Goal: Task Accomplishment & Management: Complete application form

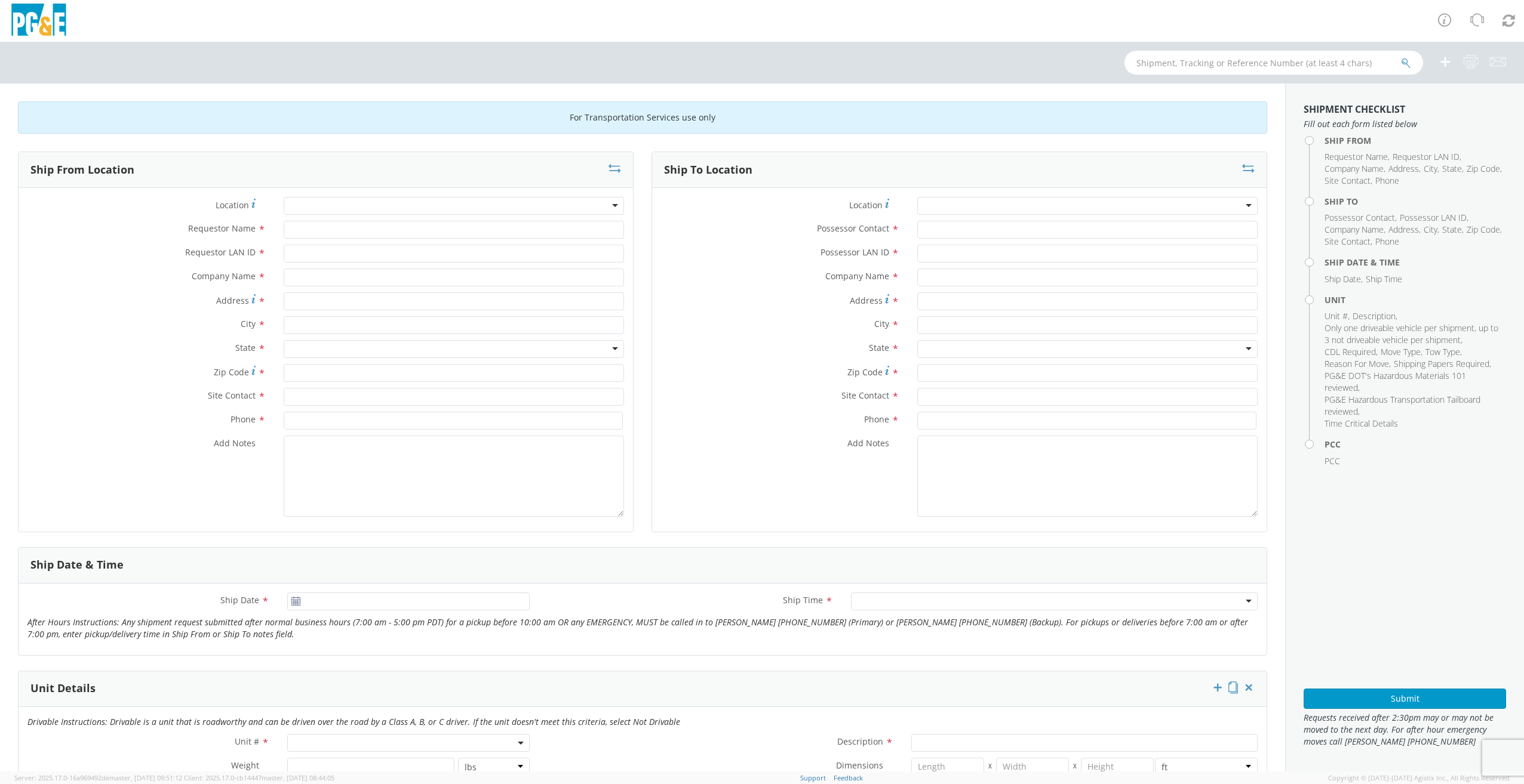
click at [606, 204] on div at bounding box center [454, 206] width 340 height 18
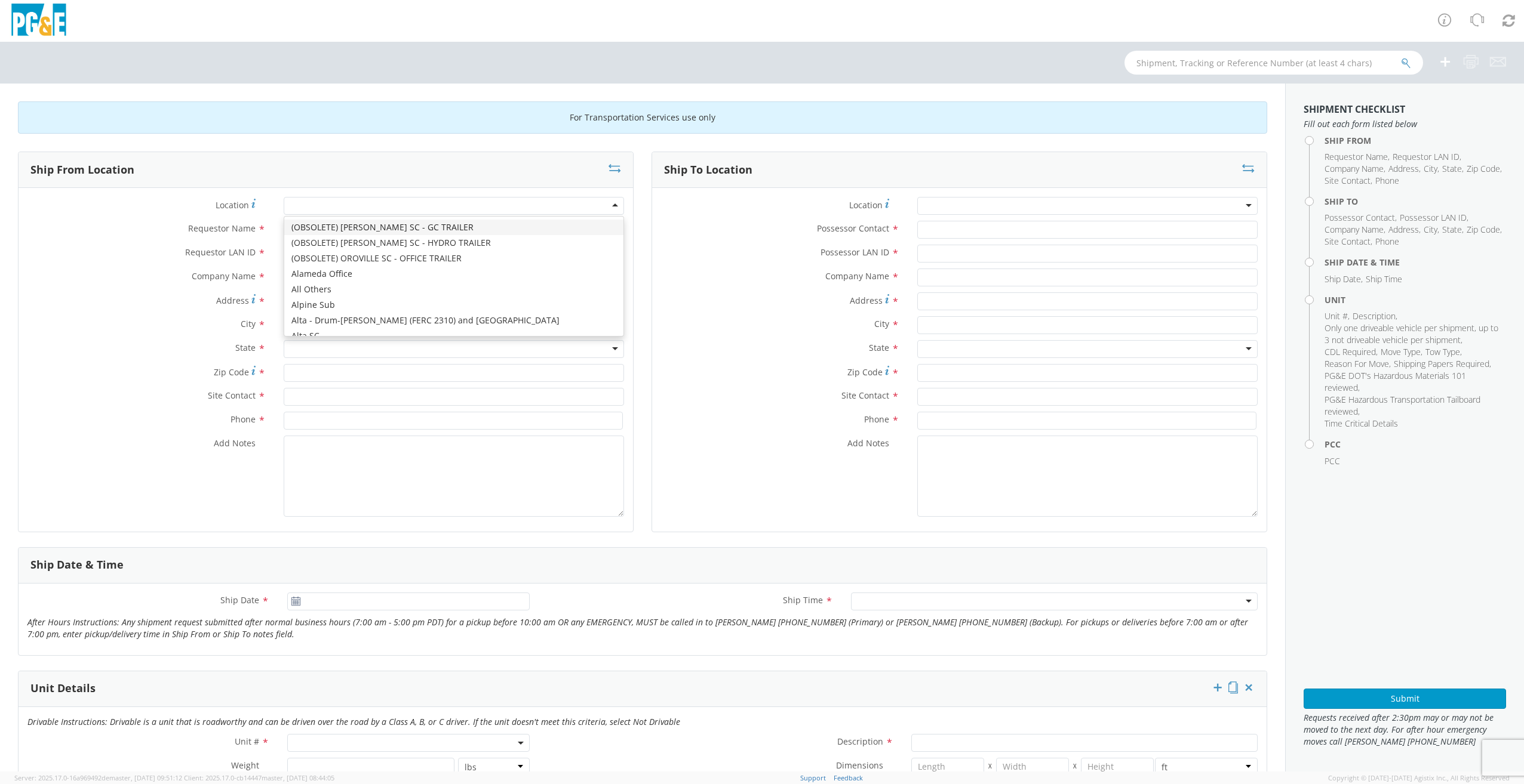
type input "t"
type input "colma"
click at [536, 219] on div "Colma SC Parking" at bounding box center [453, 227] width 337 height 22
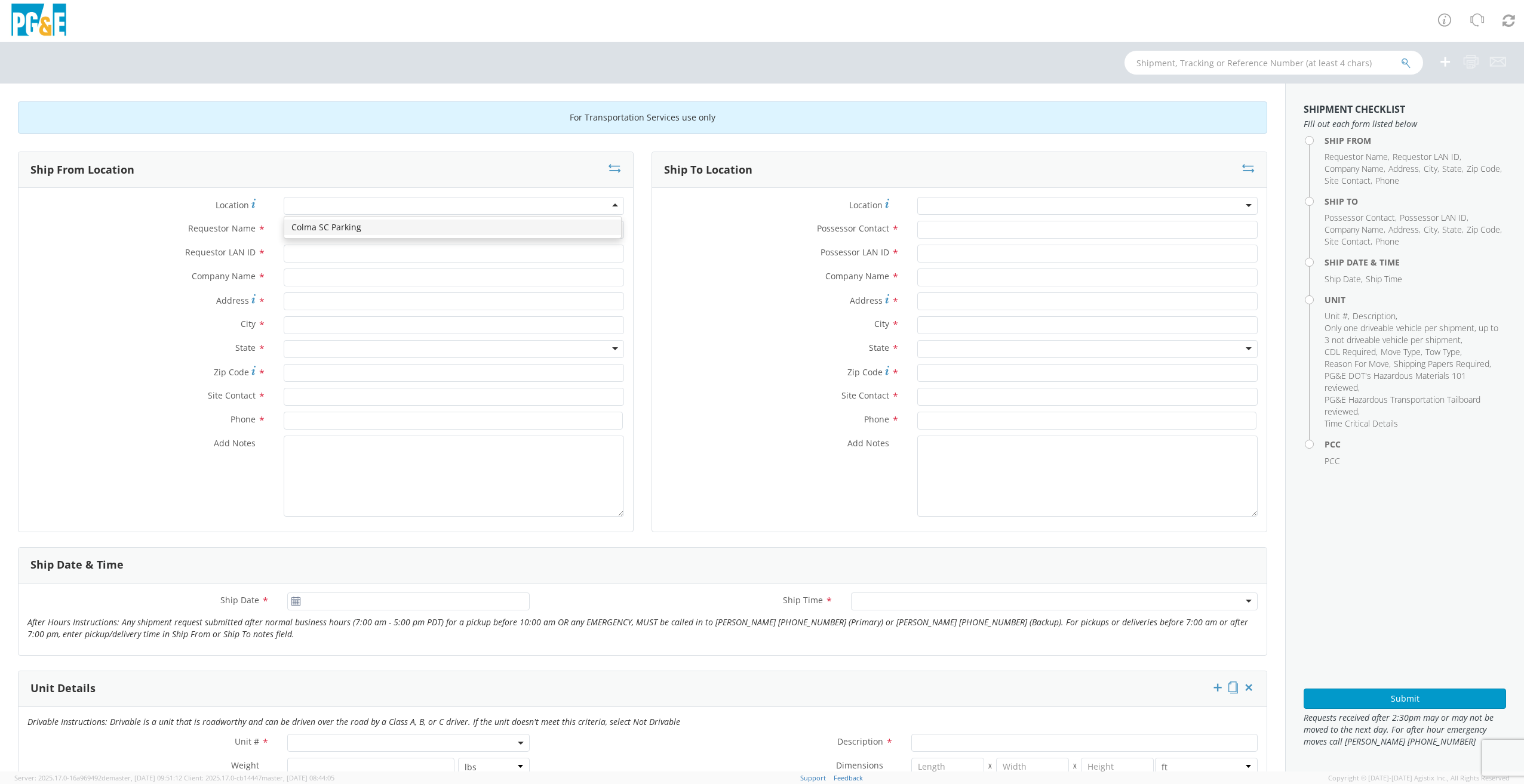
type input "PG&E"
type input "[STREET_ADDRESS]"
type input "Daly CIty"
type input "94015"
click at [367, 232] on input "Requestor Name *" at bounding box center [454, 230] width 340 height 18
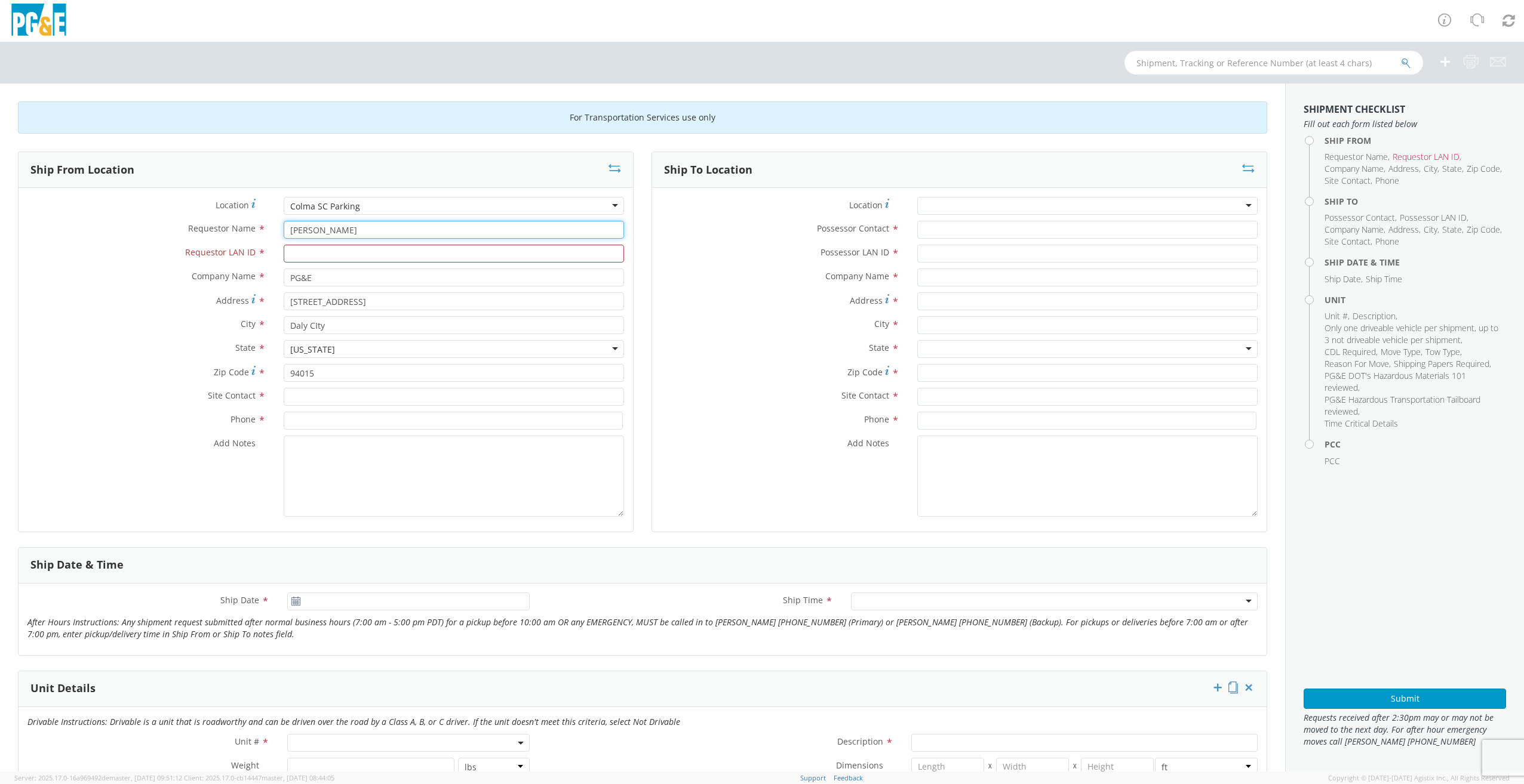
type input "[PERSON_NAME]"
type input "J450"
click at [308, 400] on input "text" at bounding box center [454, 397] width 340 height 18
type input "[PERSON_NAME]"
click at [306, 422] on input at bounding box center [453, 421] width 339 height 18
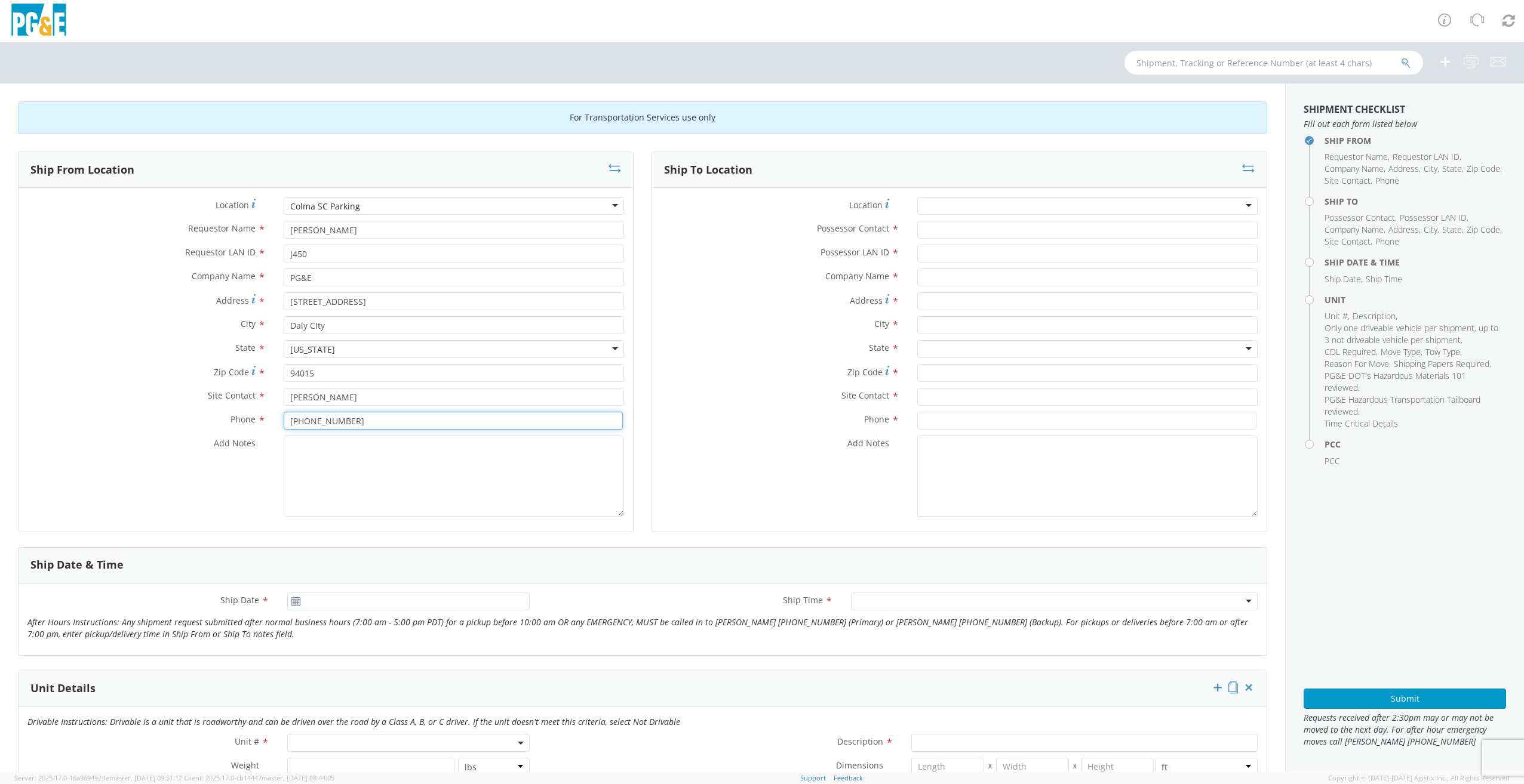
type input "[PHONE_NUMBER]"
click at [957, 209] on div at bounding box center [1087, 206] width 340 height 18
type input "treat"
type input "PG&E"
type input "[STREET_ADDRESS]"
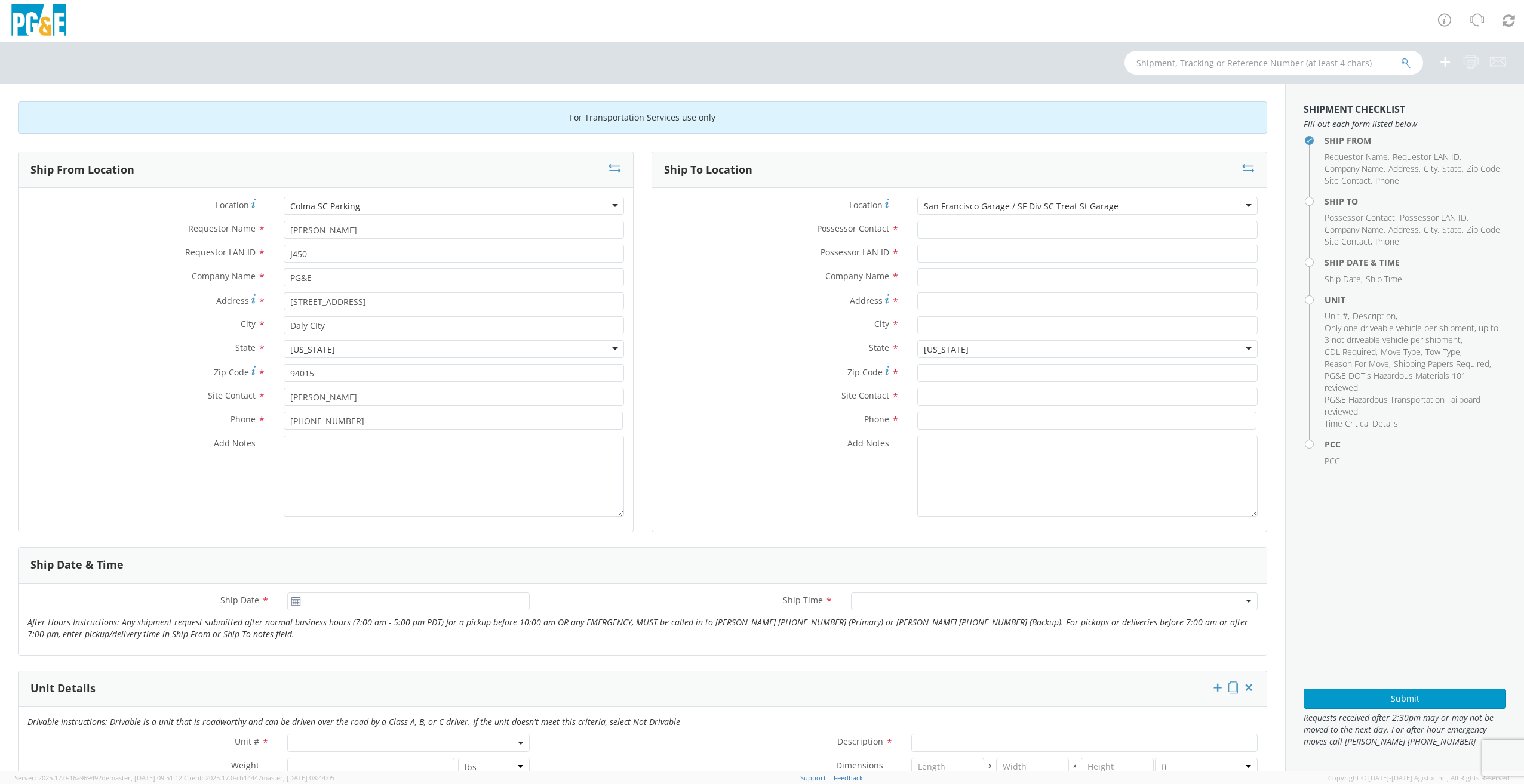
type input "[GEOGRAPHIC_DATA]"
type input "94110"
click at [928, 395] on input "text" at bounding box center [1087, 397] width 340 height 18
type input "[PERSON_NAME]"
click at [926, 420] on input at bounding box center [1086, 421] width 339 height 18
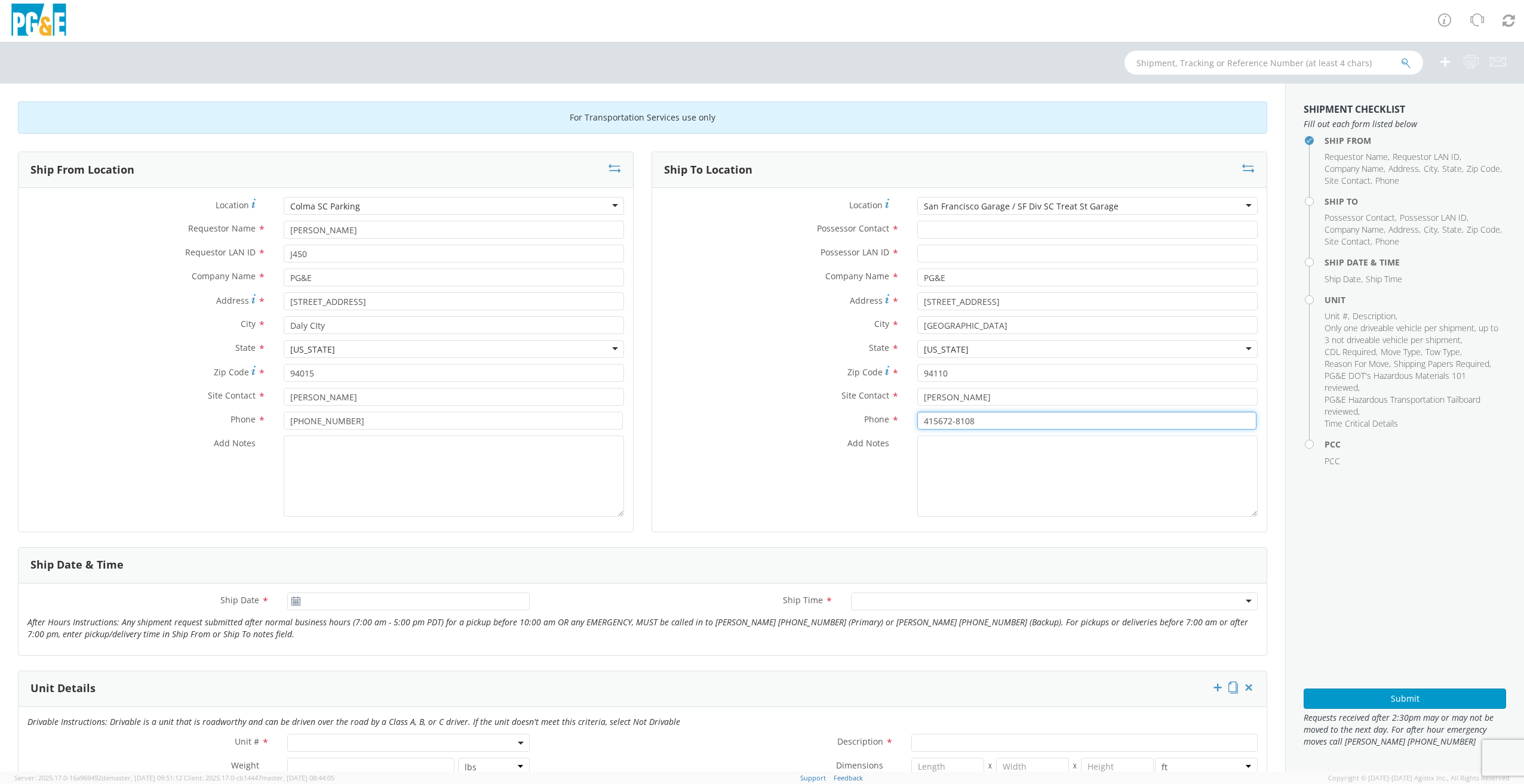
click at [930, 422] on input "415672-8108" at bounding box center [1086, 421] width 339 height 18
type input "[PHONE_NUMBER]"
click at [940, 452] on textarea "Add Notes *" at bounding box center [1087, 477] width 340 height 81
type textarea "ASk for [PERSON_NAME] or [PERSON_NAME]"
click at [420, 484] on textarea "Add Notes *" at bounding box center [454, 477] width 340 height 81
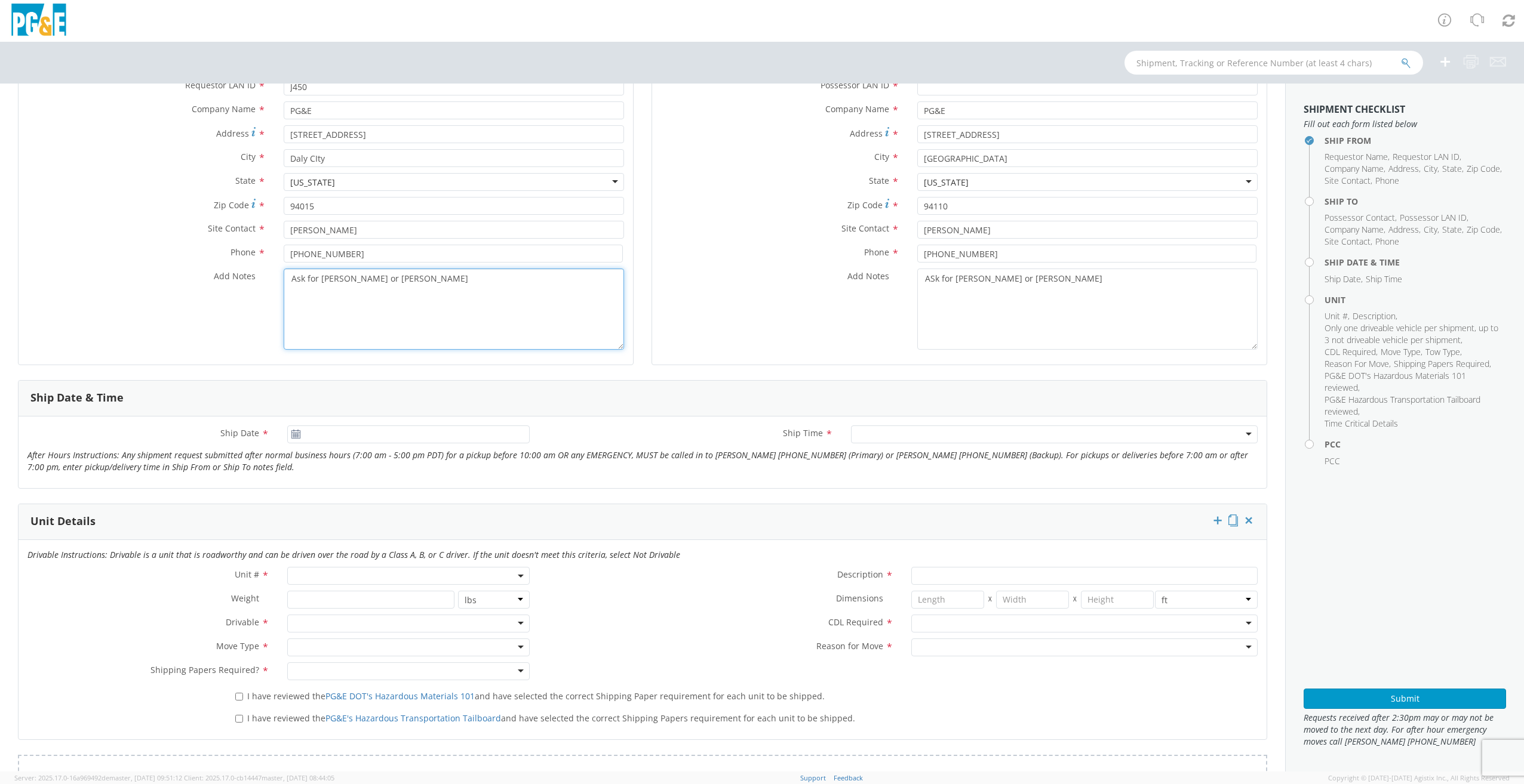
scroll to position [179, 0]
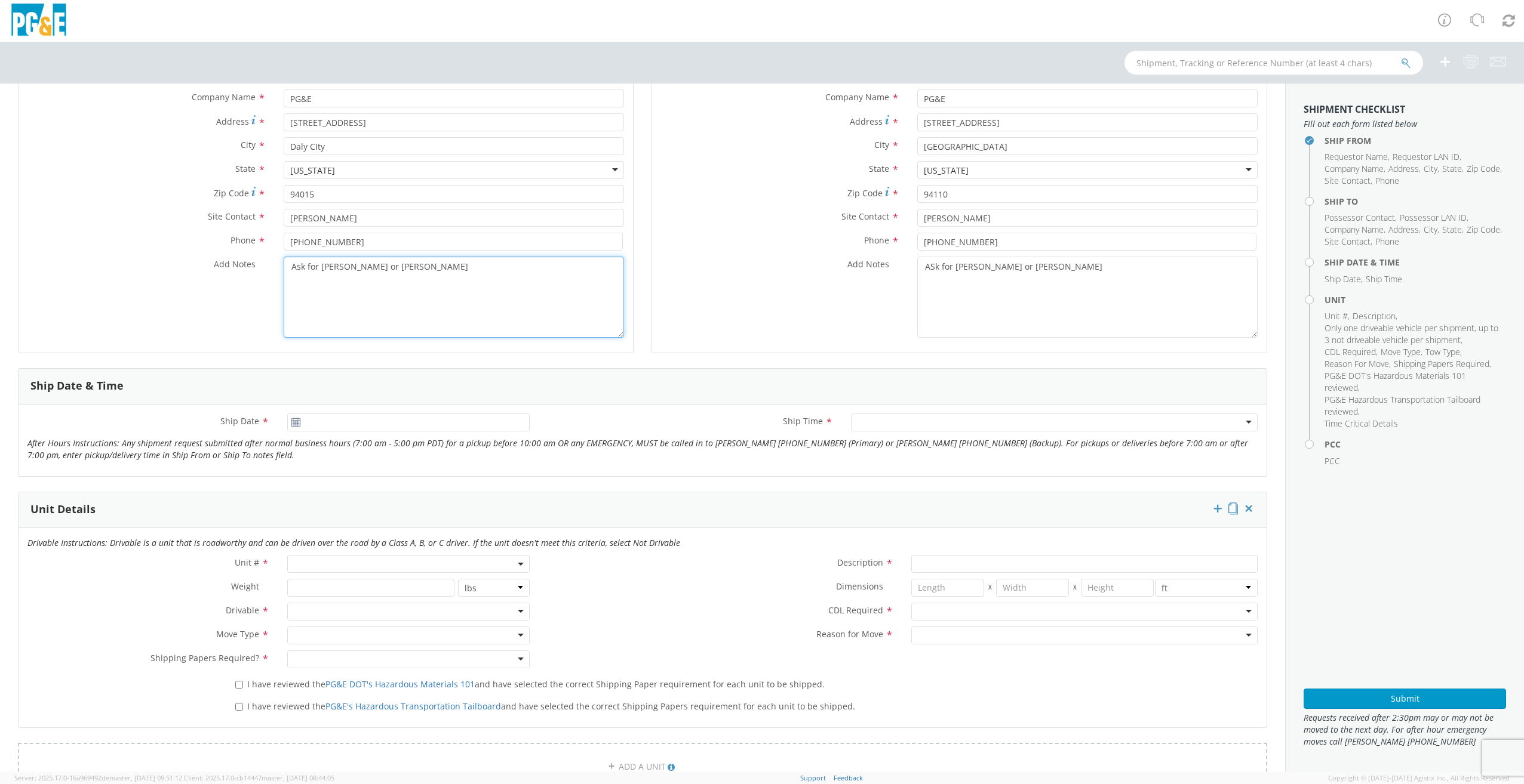
type textarea "Ask for [PERSON_NAME] or [PERSON_NAME]"
click at [297, 422] on icon at bounding box center [296, 422] width 10 height 10
click at [292, 418] on use at bounding box center [296, 422] width 8 height 8
click at [314, 424] on input "[DATE]" at bounding box center [408, 422] width 242 height 18
click at [337, 533] on td "19" at bounding box center [347, 534] width 21 height 18
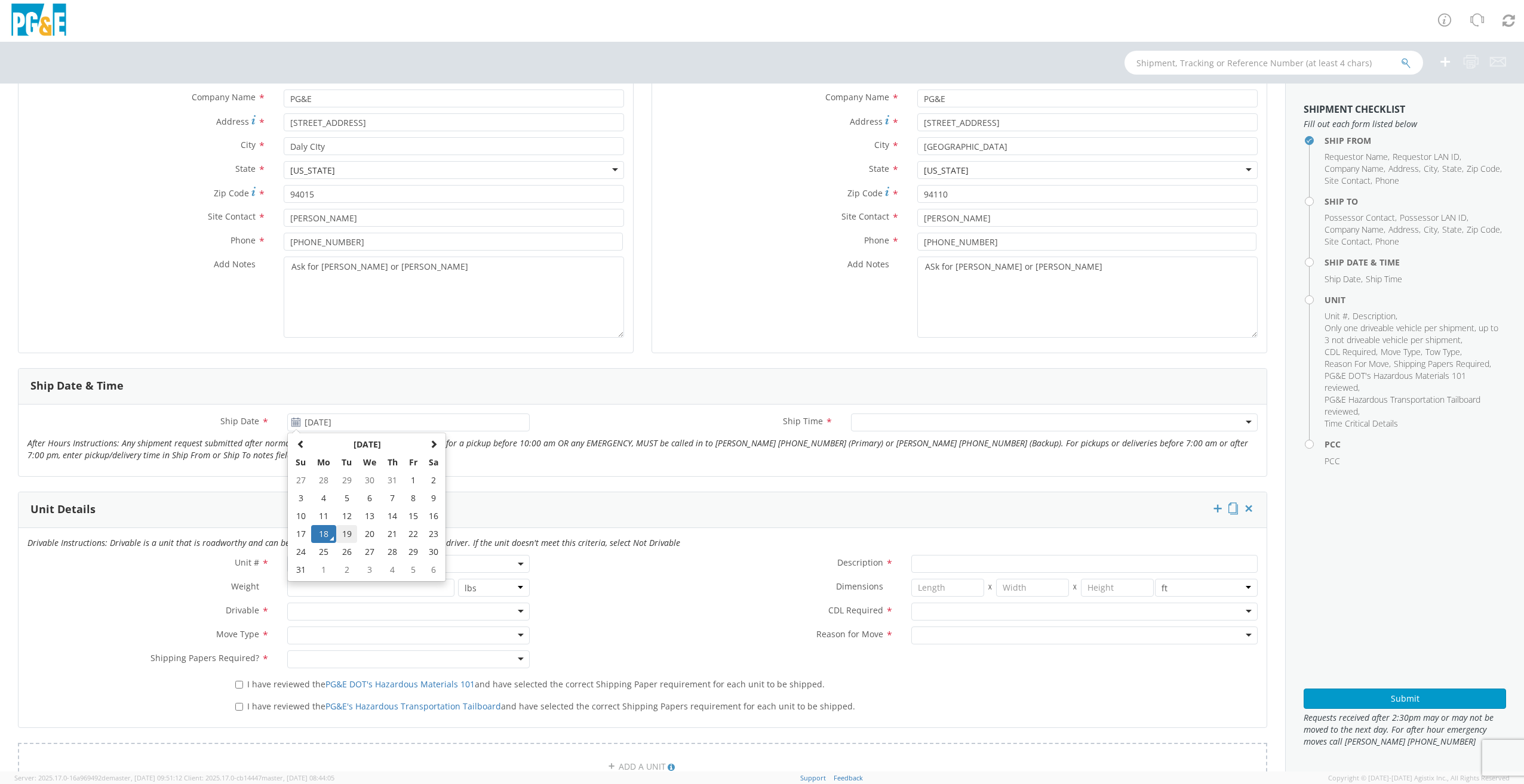
type input "[DATE]"
click at [862, 422] on div at bounding box center [1054, 422] width 407 height 18
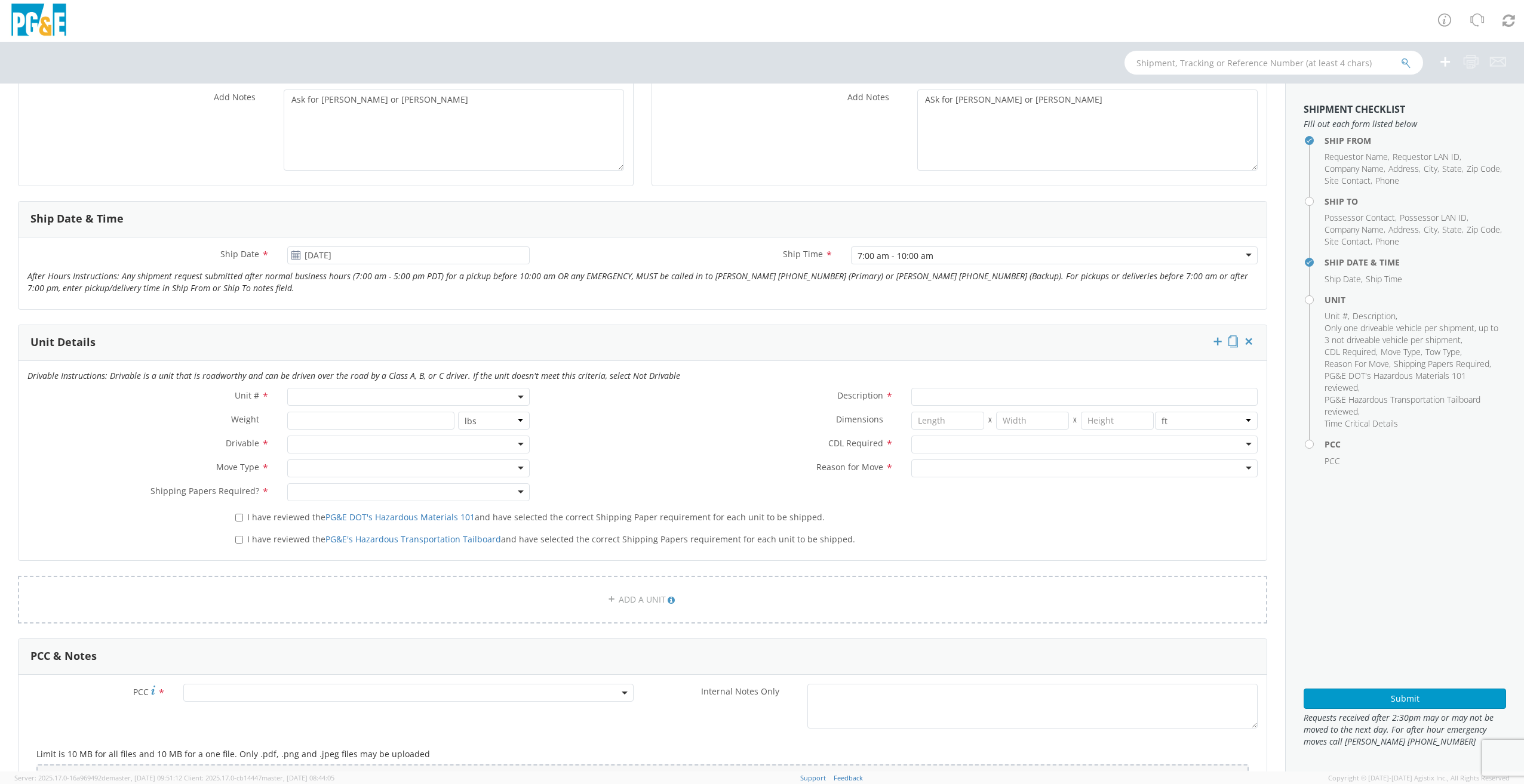
scroll to position [358, 0]
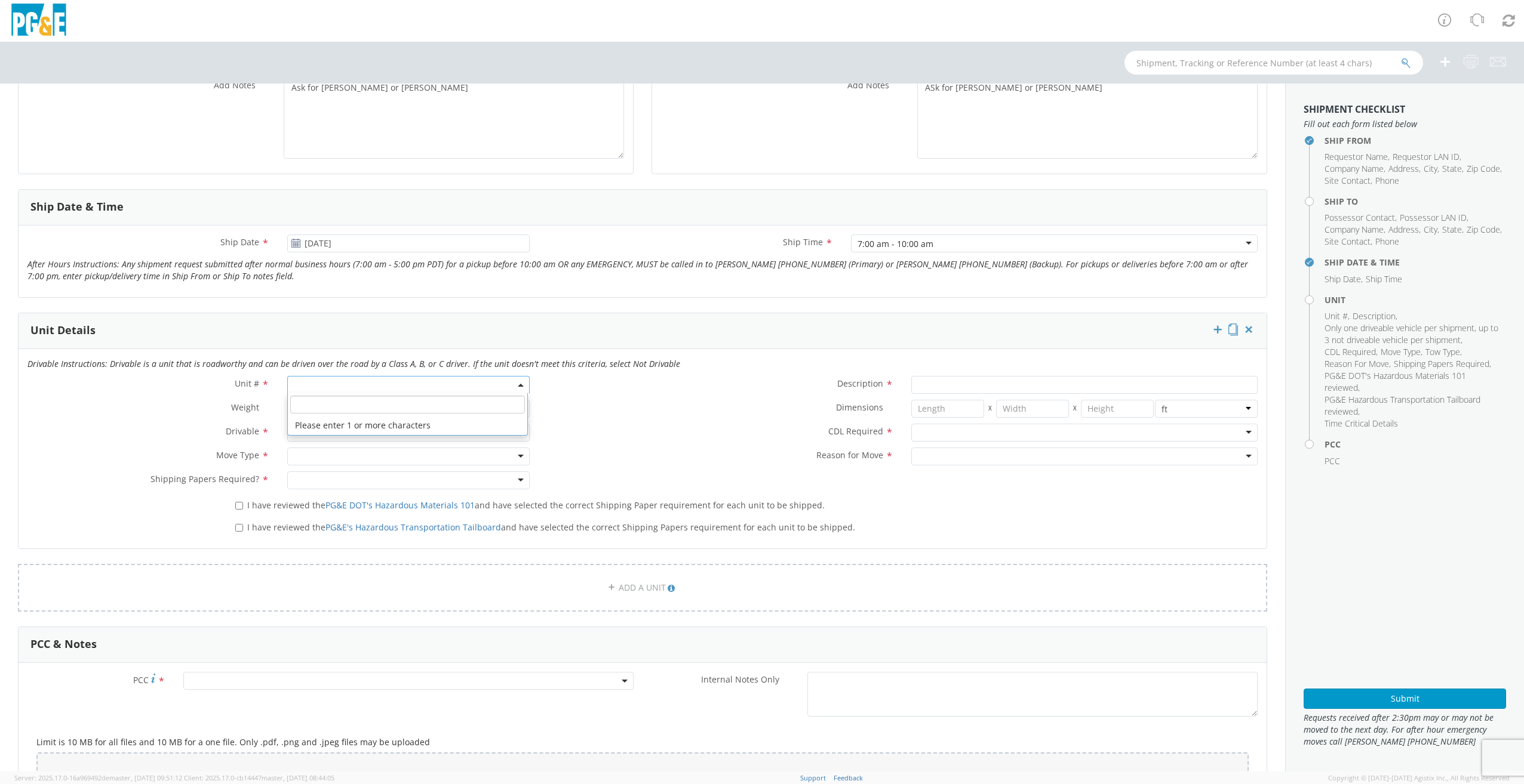
click at [300, 382] on span at bounding box center [408, 385] width 242 height 18
click at [307, 403] on input "search" at bounding box center [407, 405] width 234 height 18
paste input "B32424"
type input "B32424"
type input "PICKUP; COMPACT 4X4"
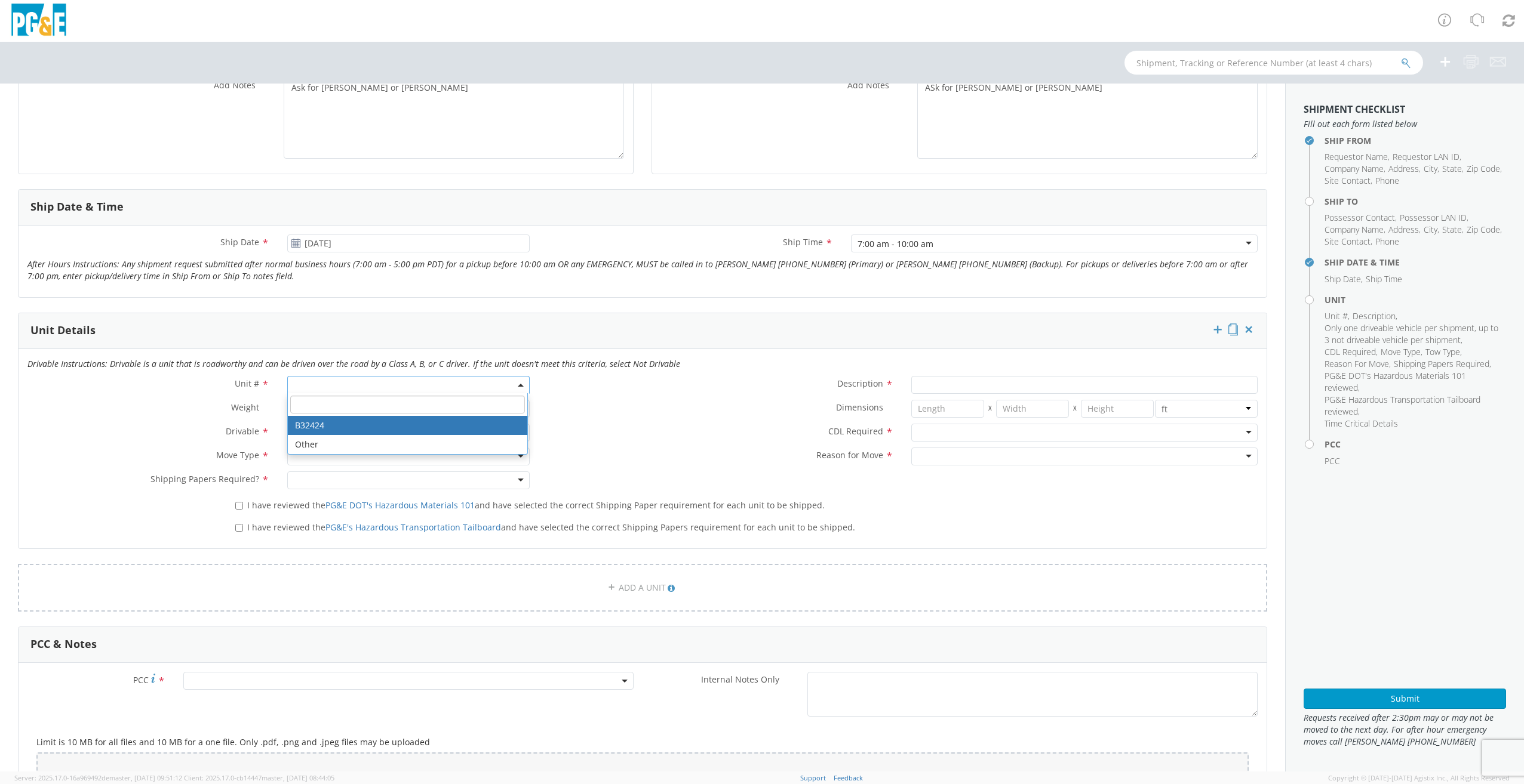
type input "5600"
select select "B32424"
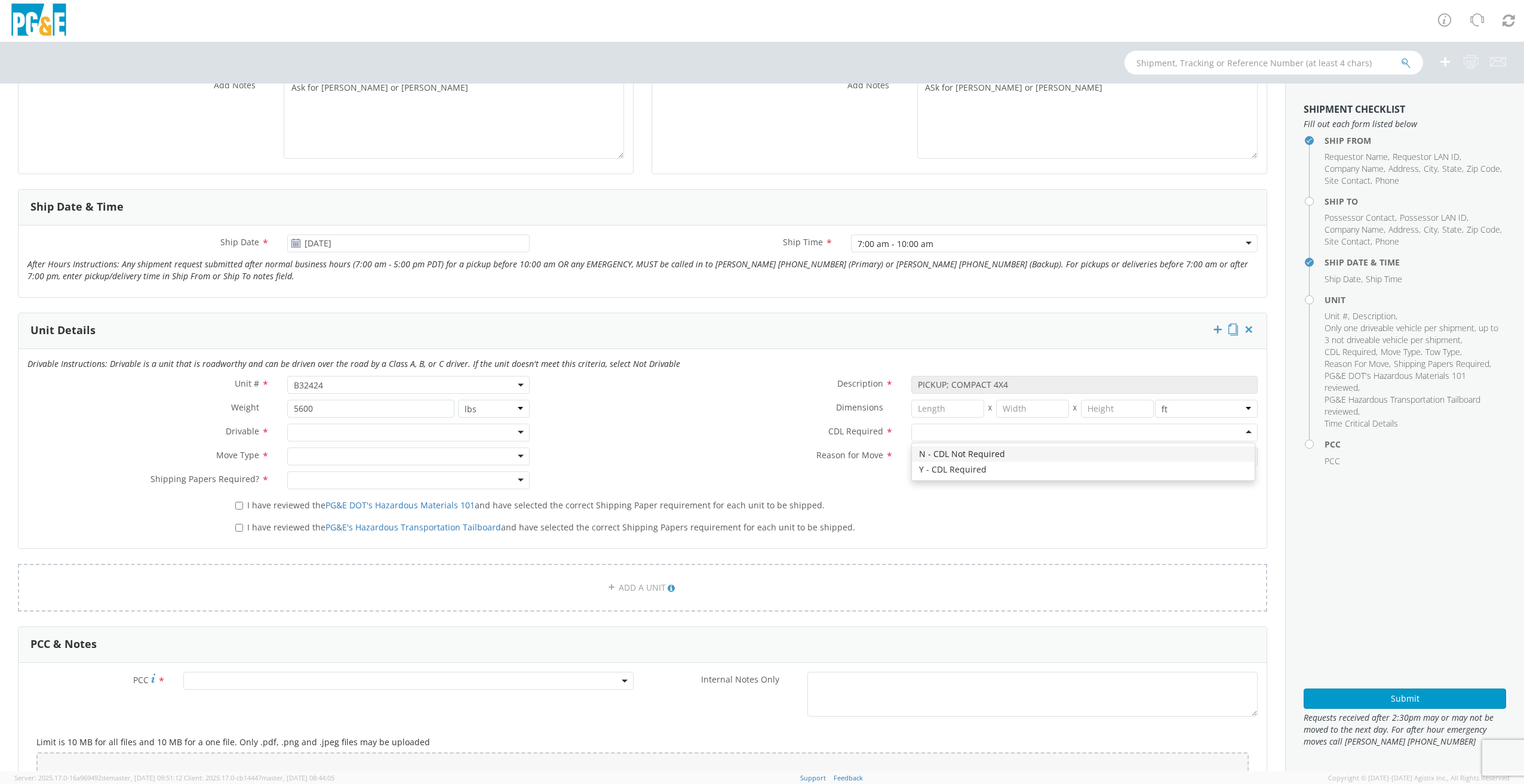
click at [944, 426] on div at bounding box center [1085, 433] width 347 height 18
click at [918, 455] on input "select-one" at bounding box center [919, 457] width 2 height 12
click at [510, 437] on div at bounding box center [408, 433] width 242 height 18
click at [431, 459] on div at bounding box center [408, 457] width 242 height 18
click at [376, 480] on div at bounding box center [408, 481] width 242 height 18
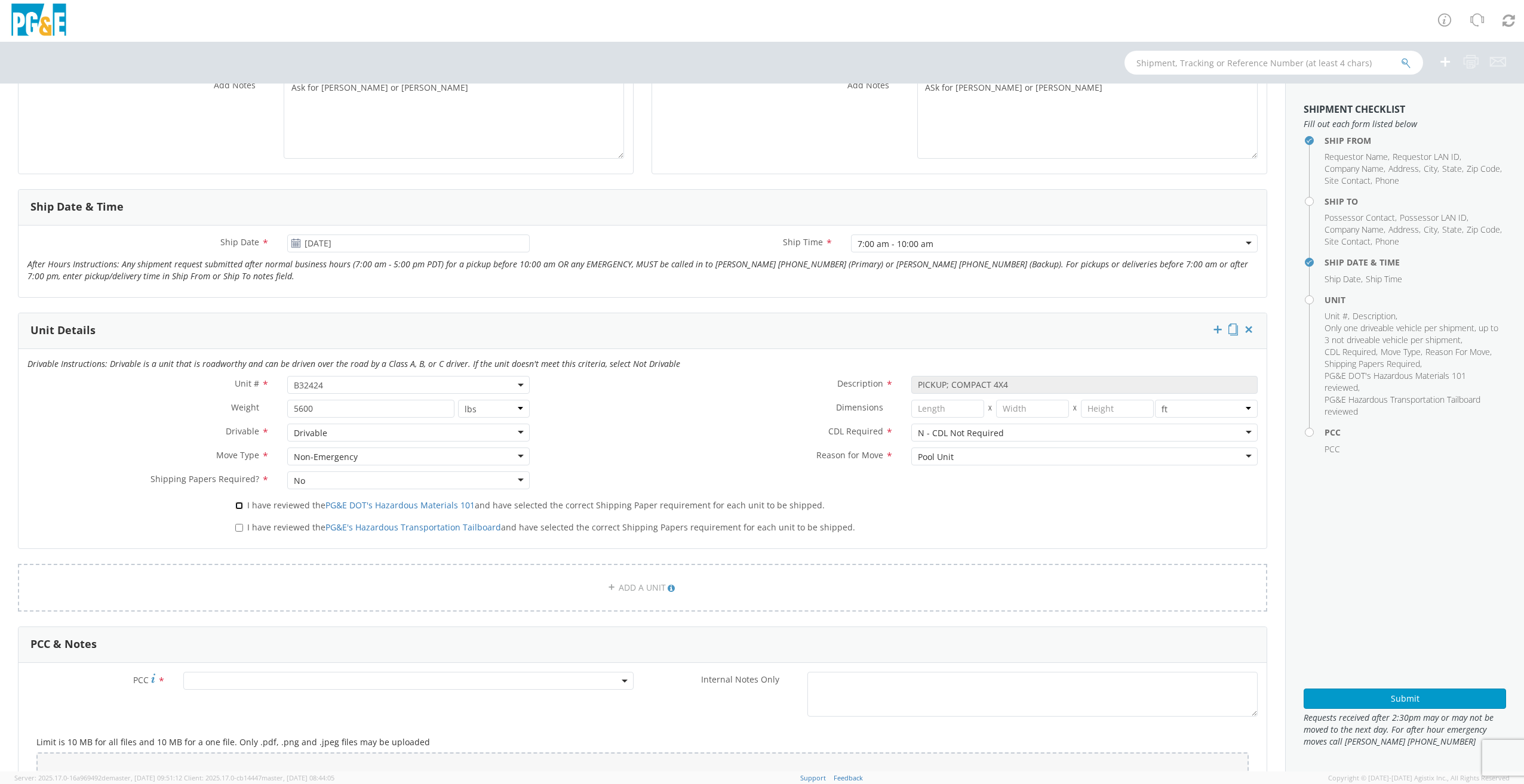
click at [236, 506] on input "I have reviewed the PG&E DOT's Hazardous Materials 101 and have selected the co…" at bounding box center [240, 506] width 8 height 8
checkbox input "true"
click at [238, 526] on input "I have reviewed the PG&E's Hazardous Transportation Tailboard and have selected…" at bounding box center [240, 528] width 8 height 8
checkbox input "true"
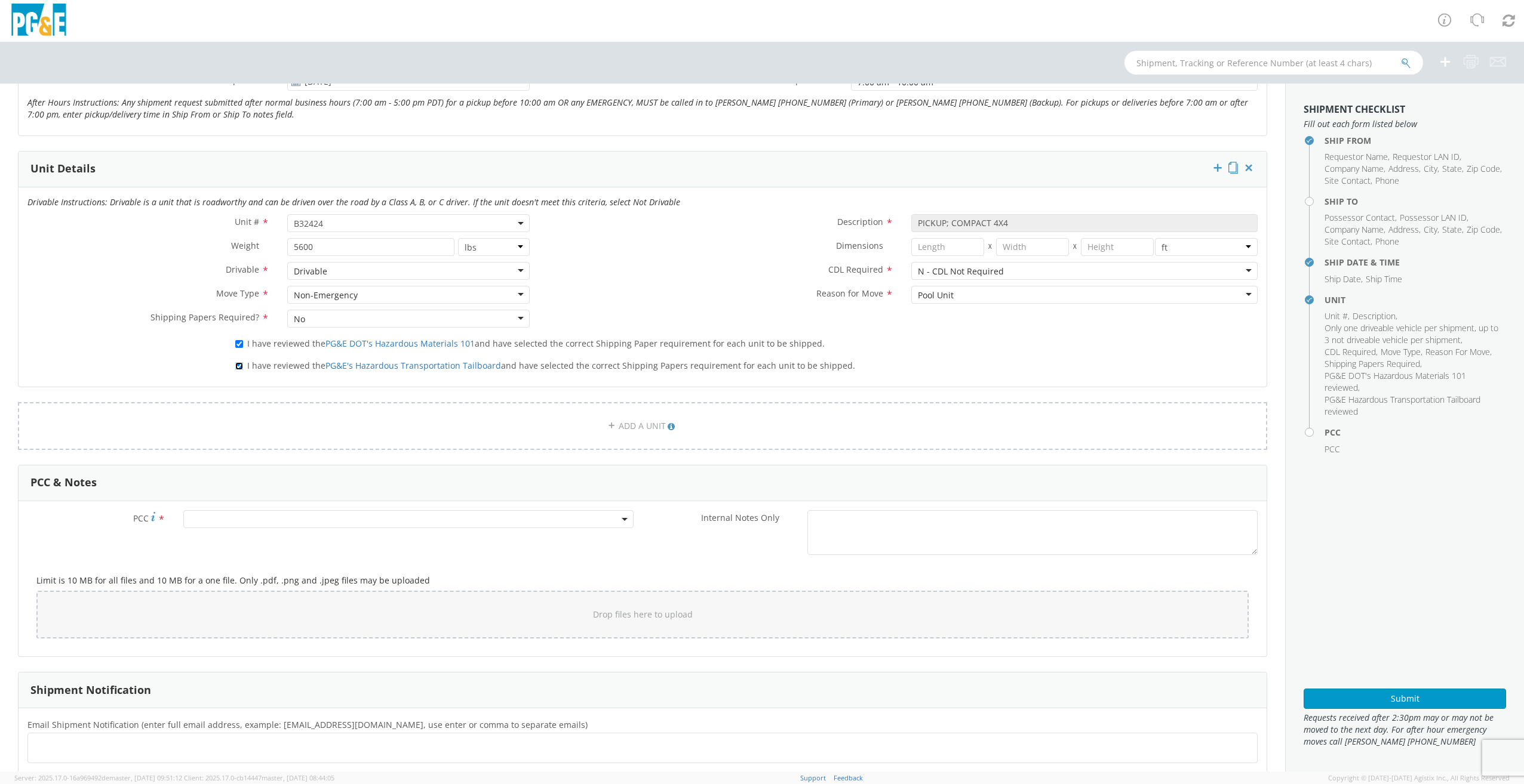
scroll to position [537, 0]
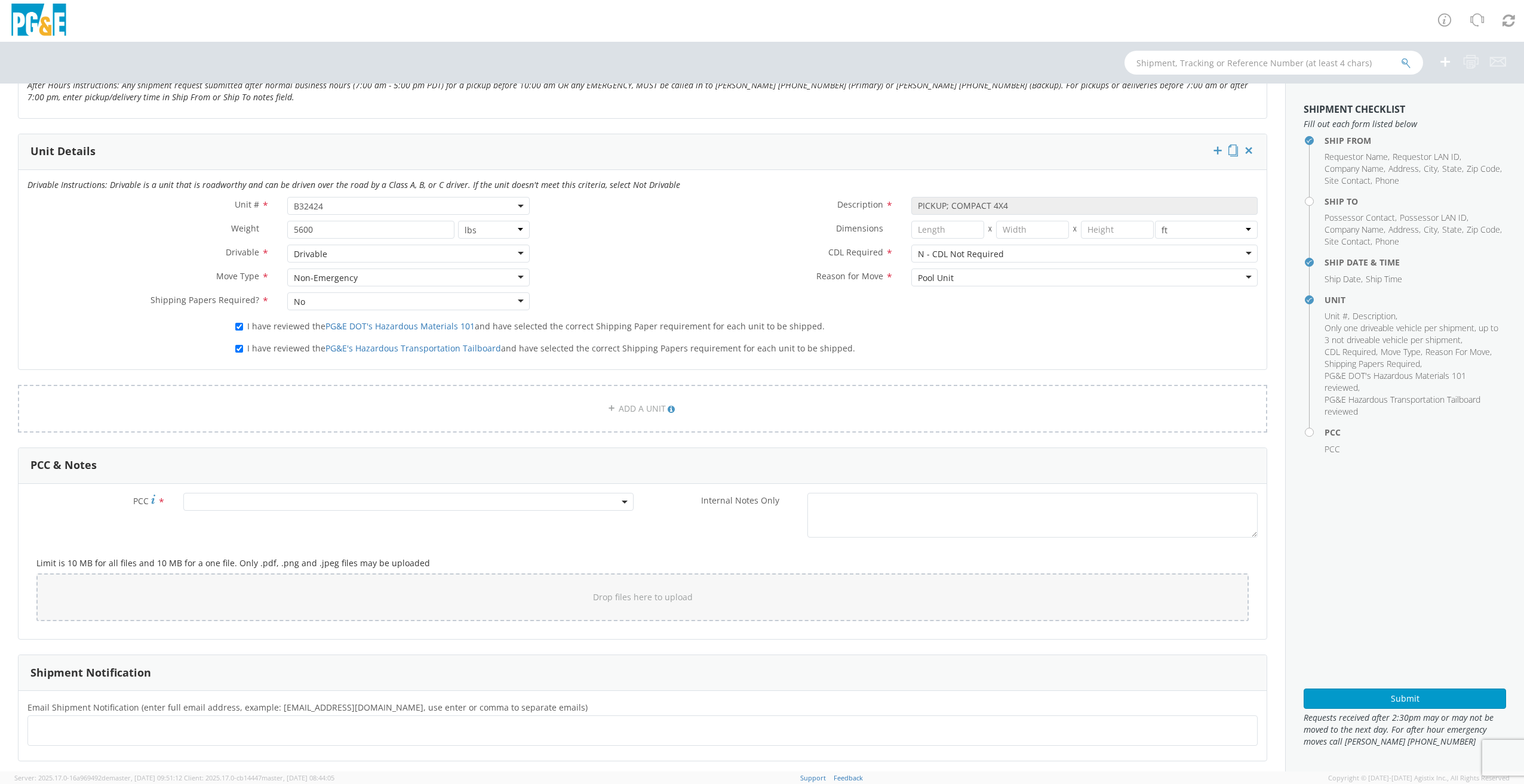
click at [224, 505] on span at bounding box center [408, 501] width 450 height 18
click at [232, 524] on input "number" at bounding box center [407, 521] width 441 height 18
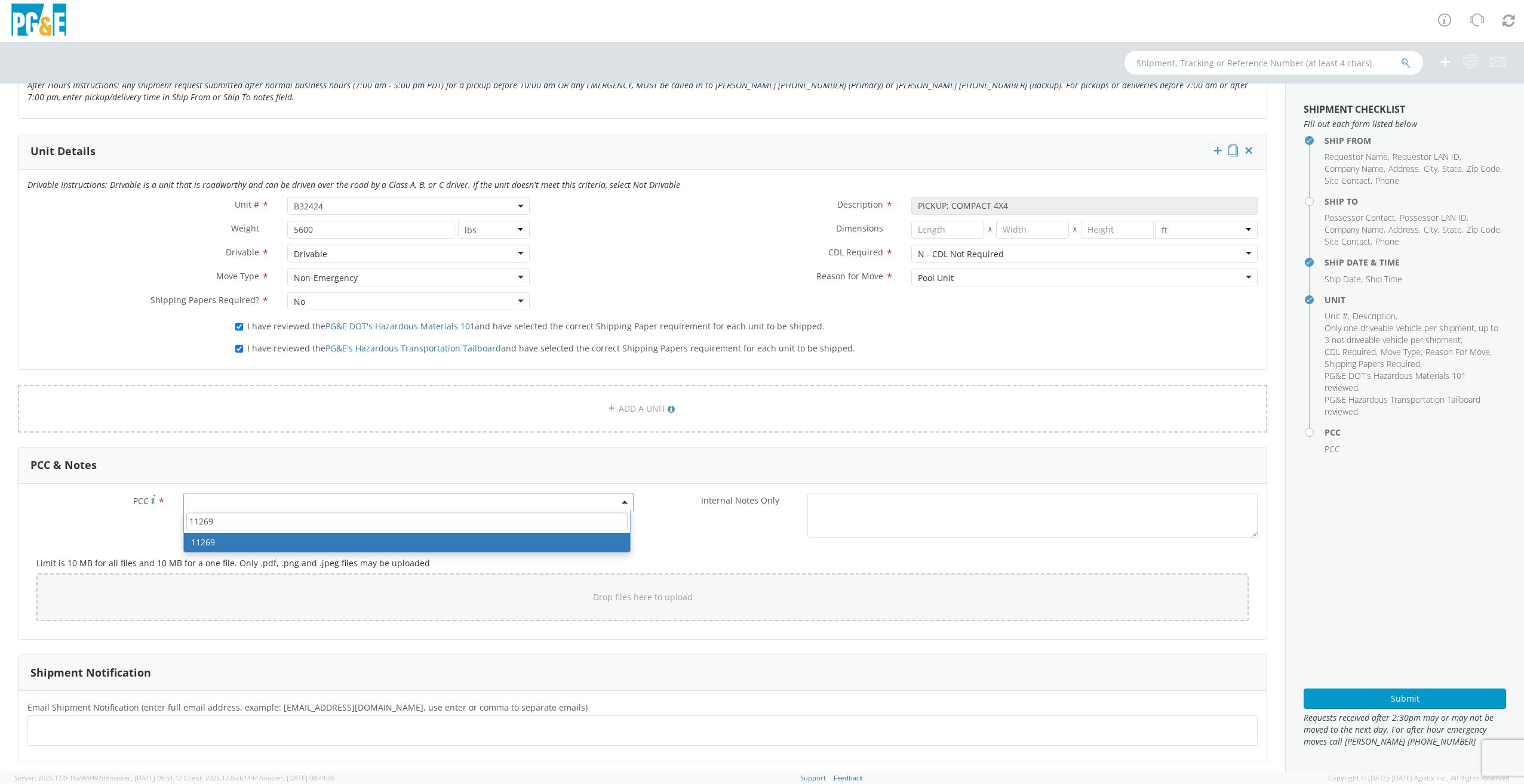
type input "11269"
select select "11269"
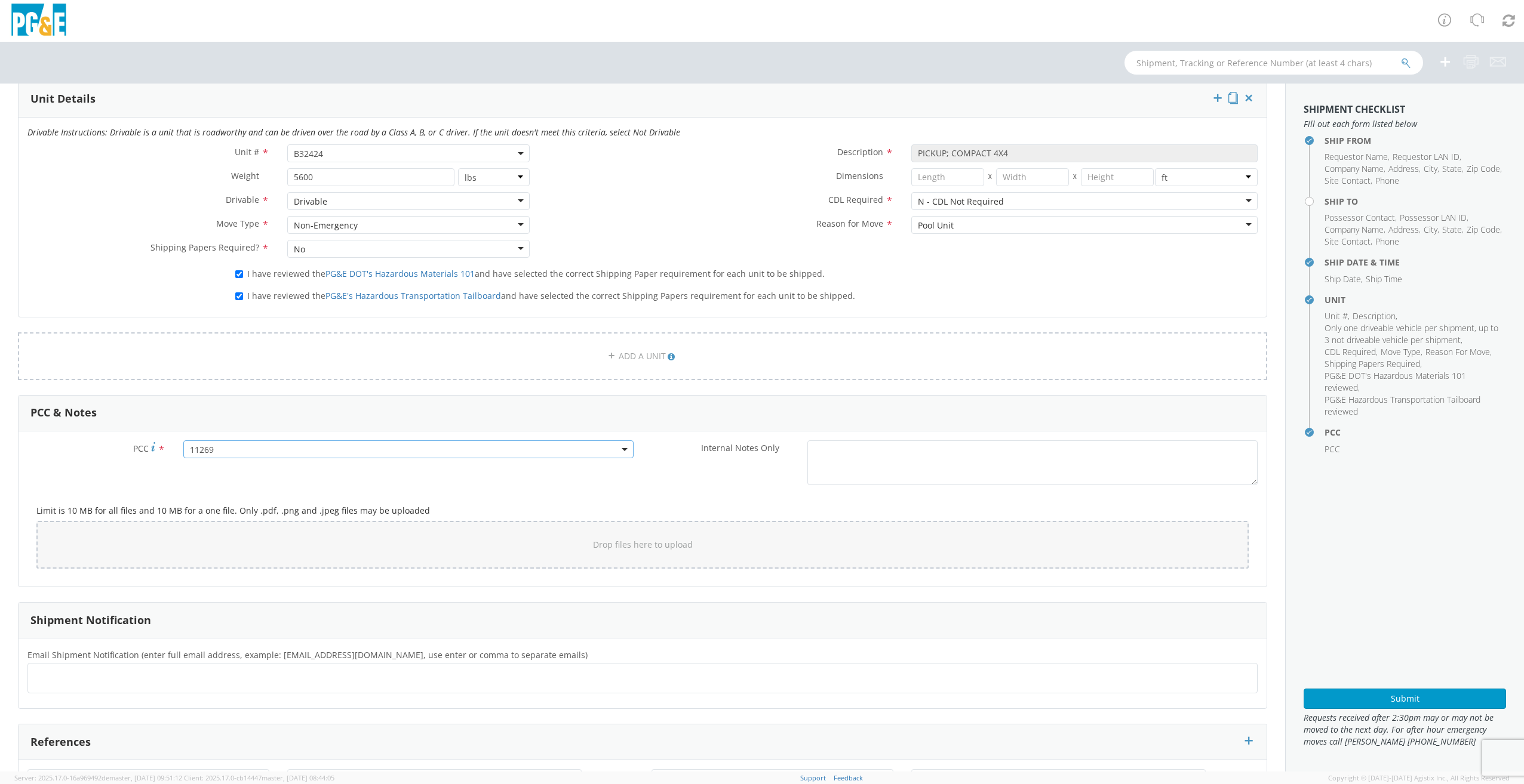
scroll to position [655, 0]
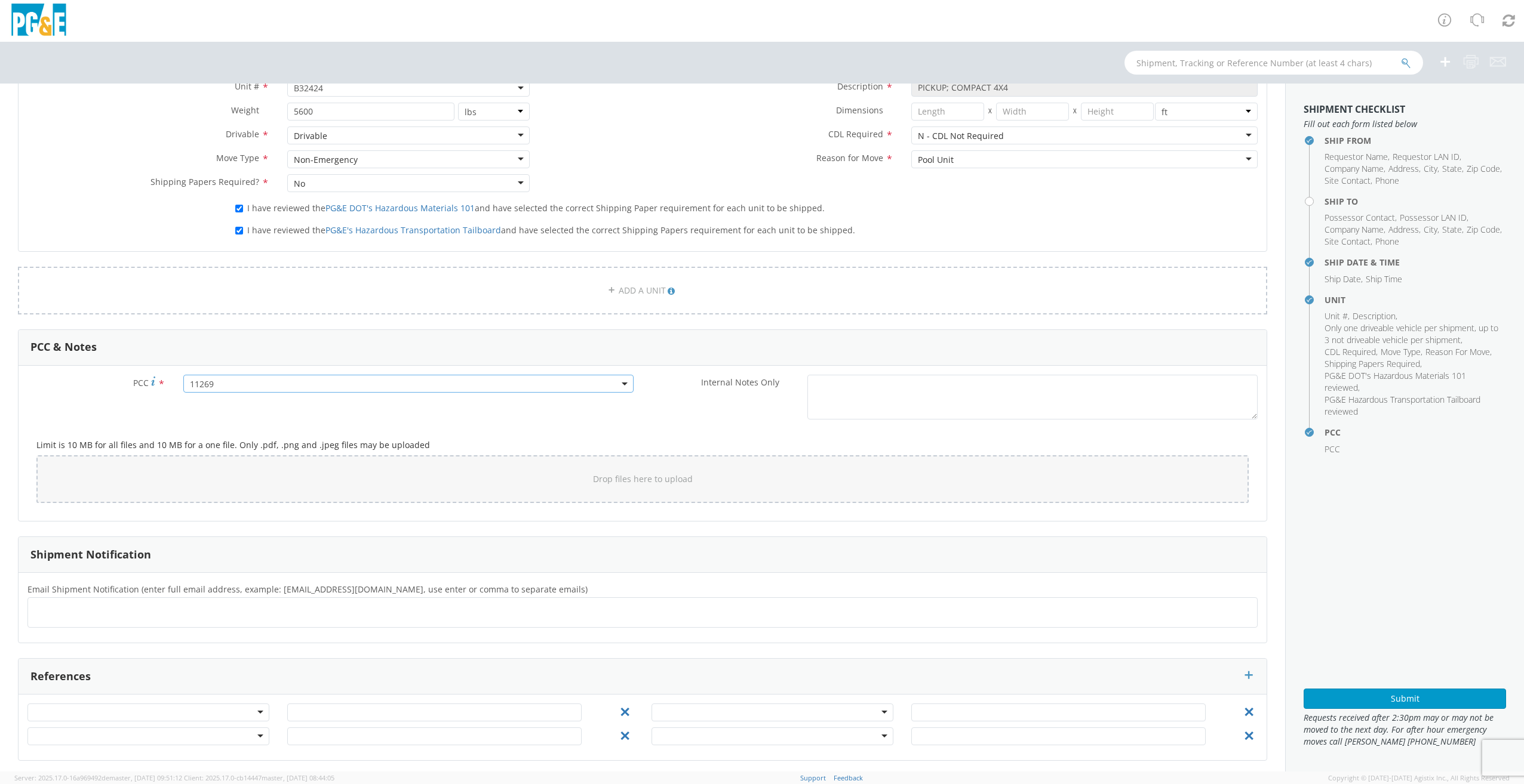
click at [109, 617] on ul at bounding box center [642, 612] width 1219 height 20
type input "d"
click at [67, 598] on div at bounding box center [642, 612] width 1230 height 30
type input "[EMAIL_ADDRESS][DOMAIN_NAME]"
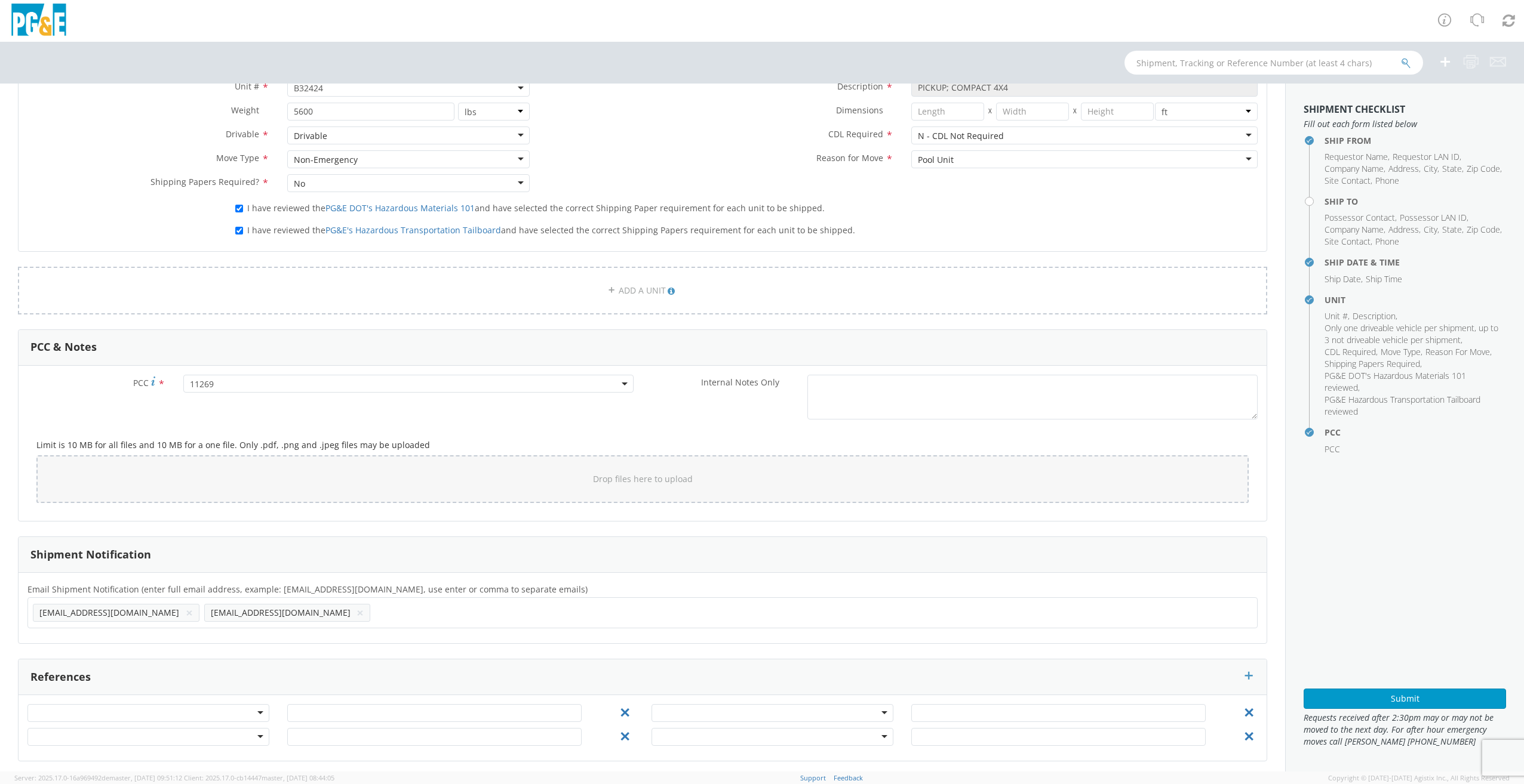
click at [375, 618] on input "text" at bounding box center [381, 612] width 13 height 18
type input "[EMAIL_ADDRESS][DOMAIN_NAME]"
click at [309, 613] on ul "[EMAIL_ADDRESS][DOMAIN_NAME] × [EMAIL_ADDRESS][DOMAIN_NAME] × [EMAIL_ADDRESS][D…" at bounding box center [642, 612] width 1219 height 20
type input "[DOMAIN_NAME]"
click at [464, 604] on ul at bounding box center [642, 612] width 1219 height 20
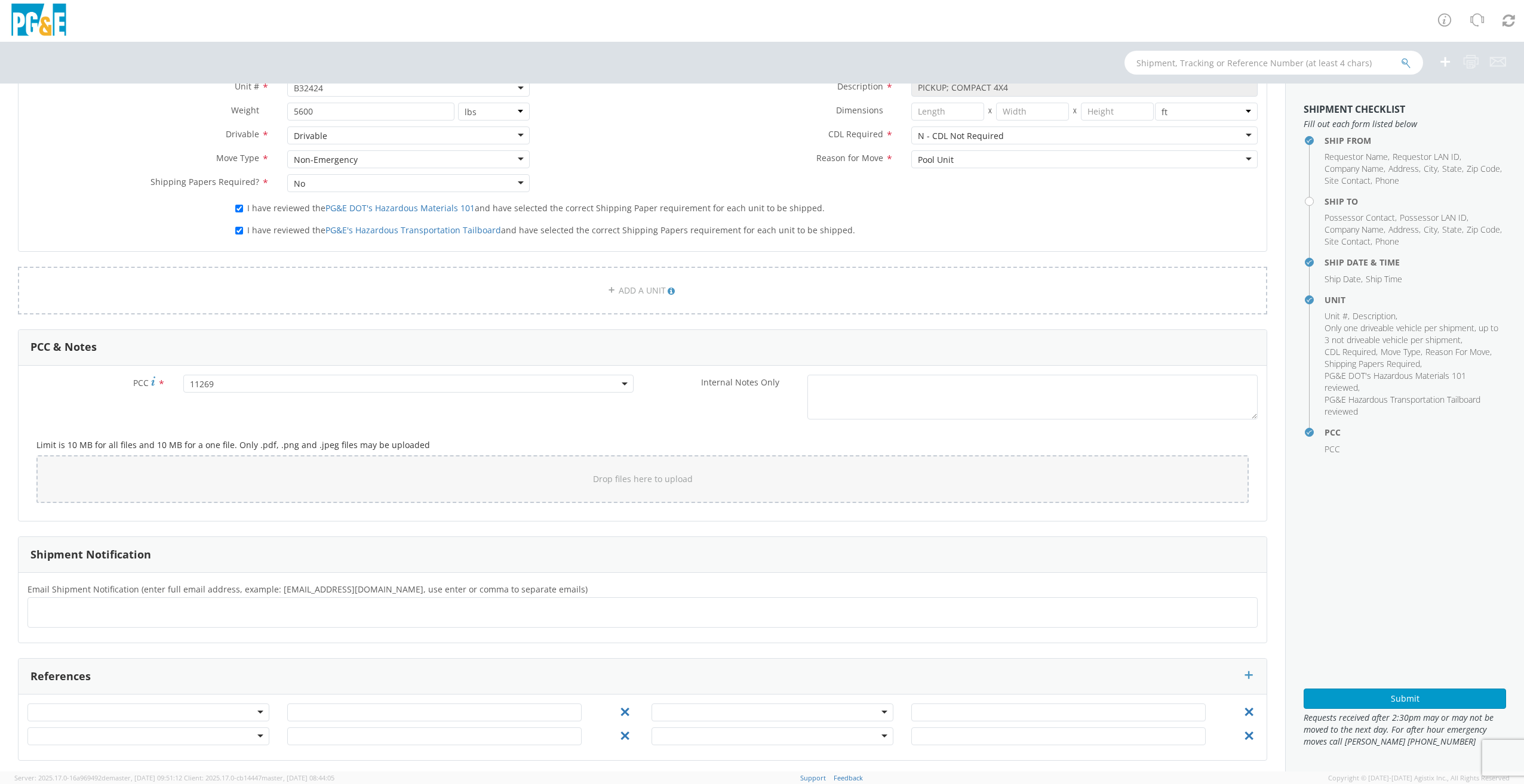
click at [443, 615] on ul at bounding box center [642, 612] width 1219 height 20
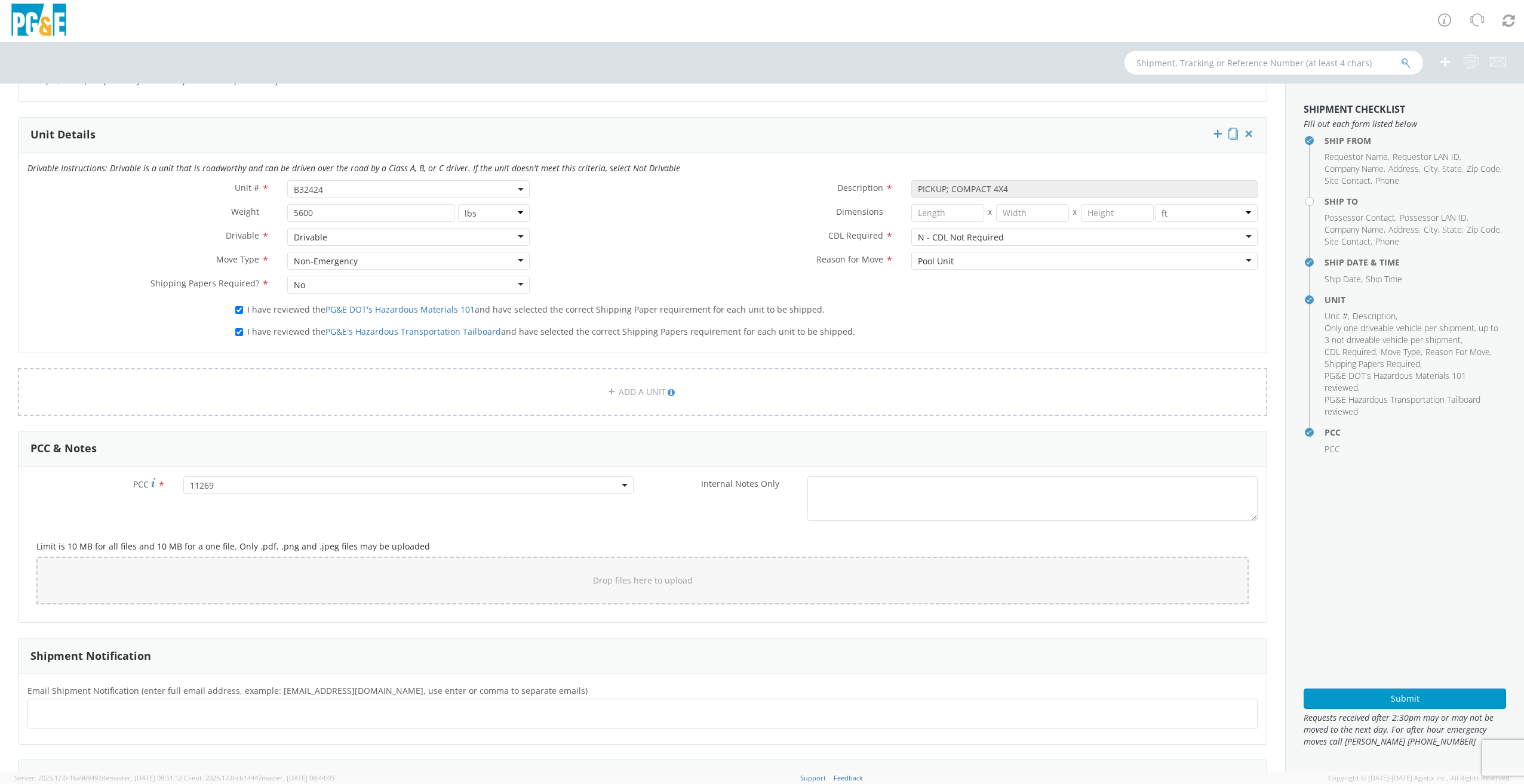
scroll to position [596, 0]
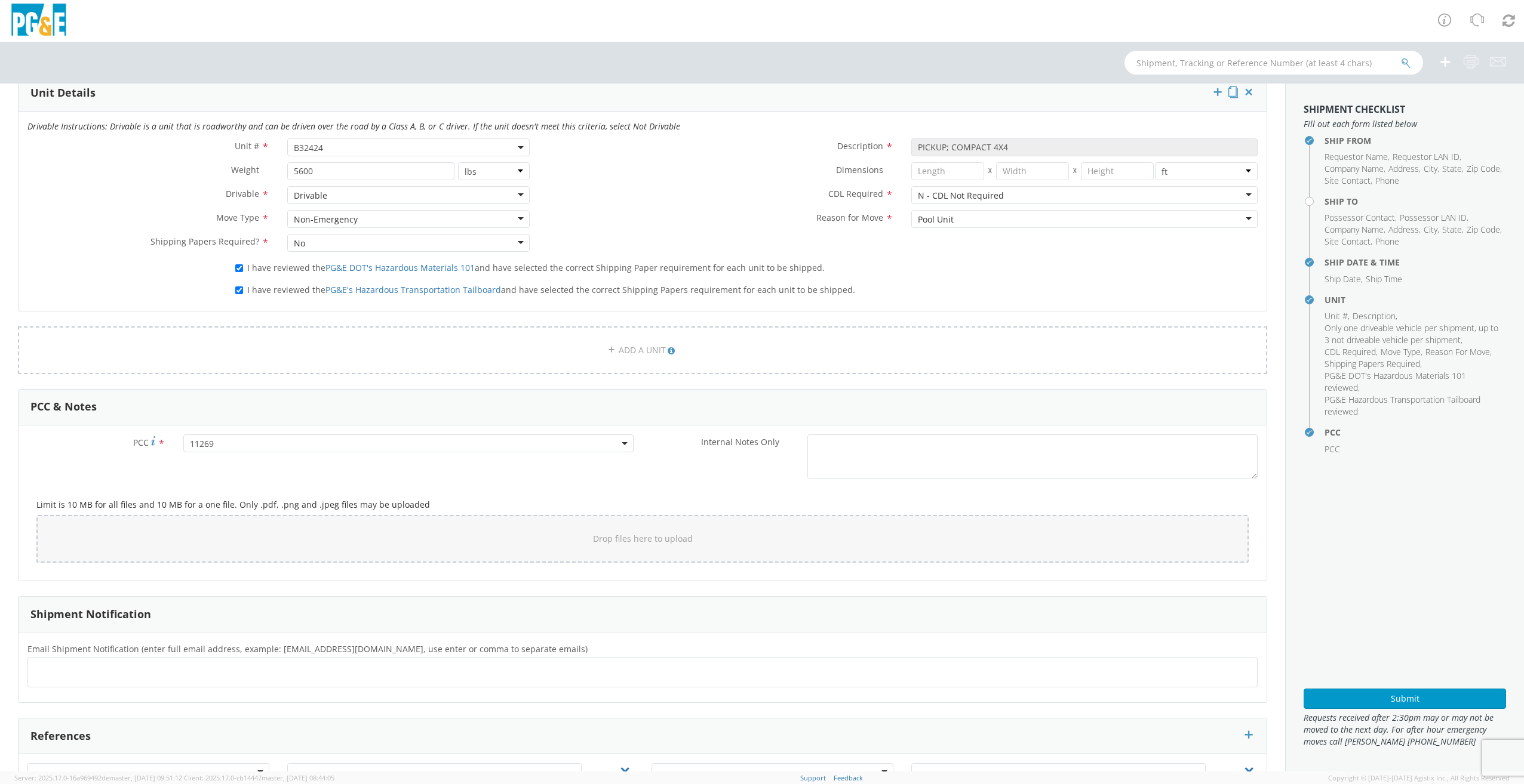
click at [96, 663] on ul at bounding box center [642, 672] width 1219 height 20
type input "[EMAIL_ADDRESS][DOMAIN_NAME]"
type input "R01"
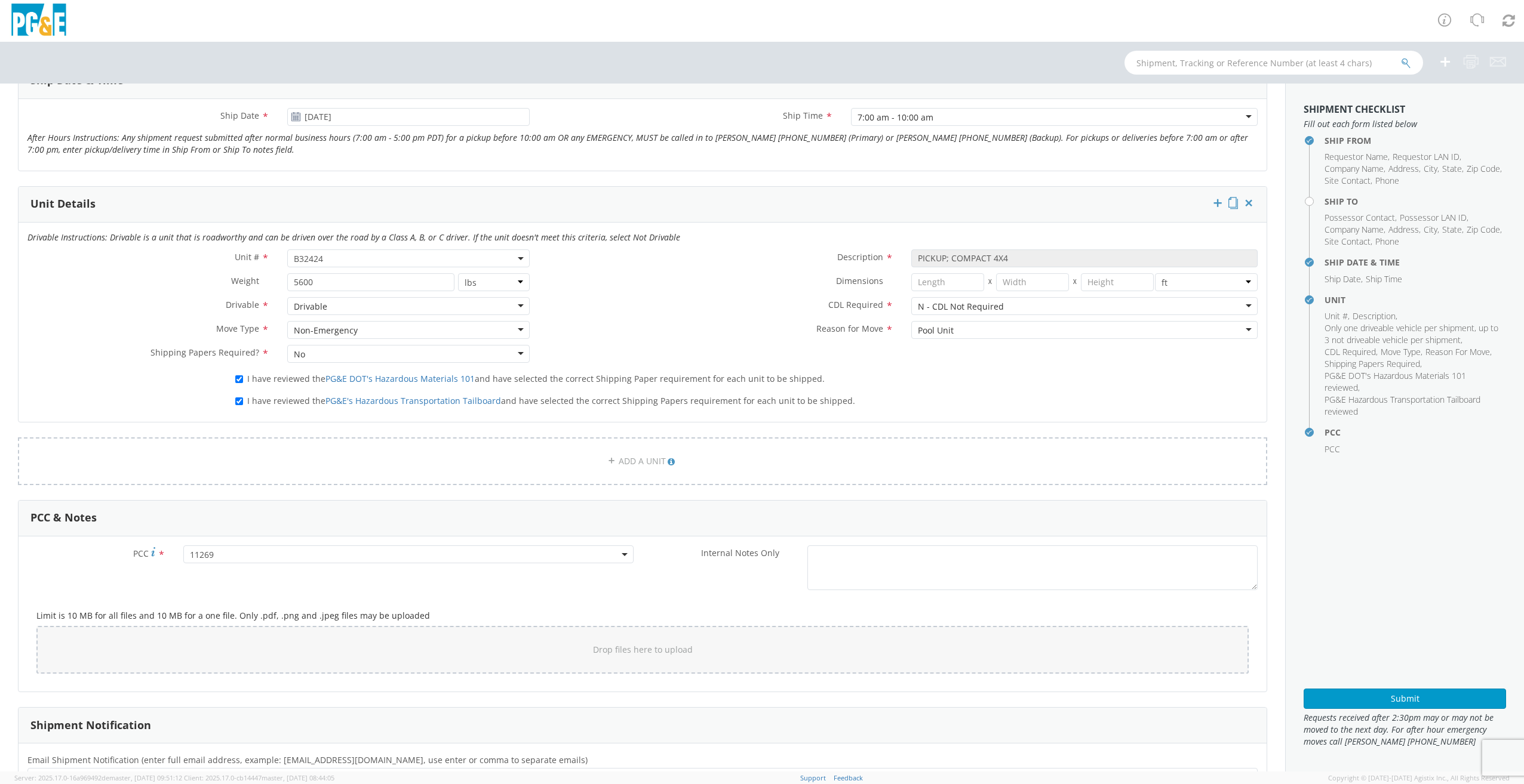
scroll to position [655, 0]
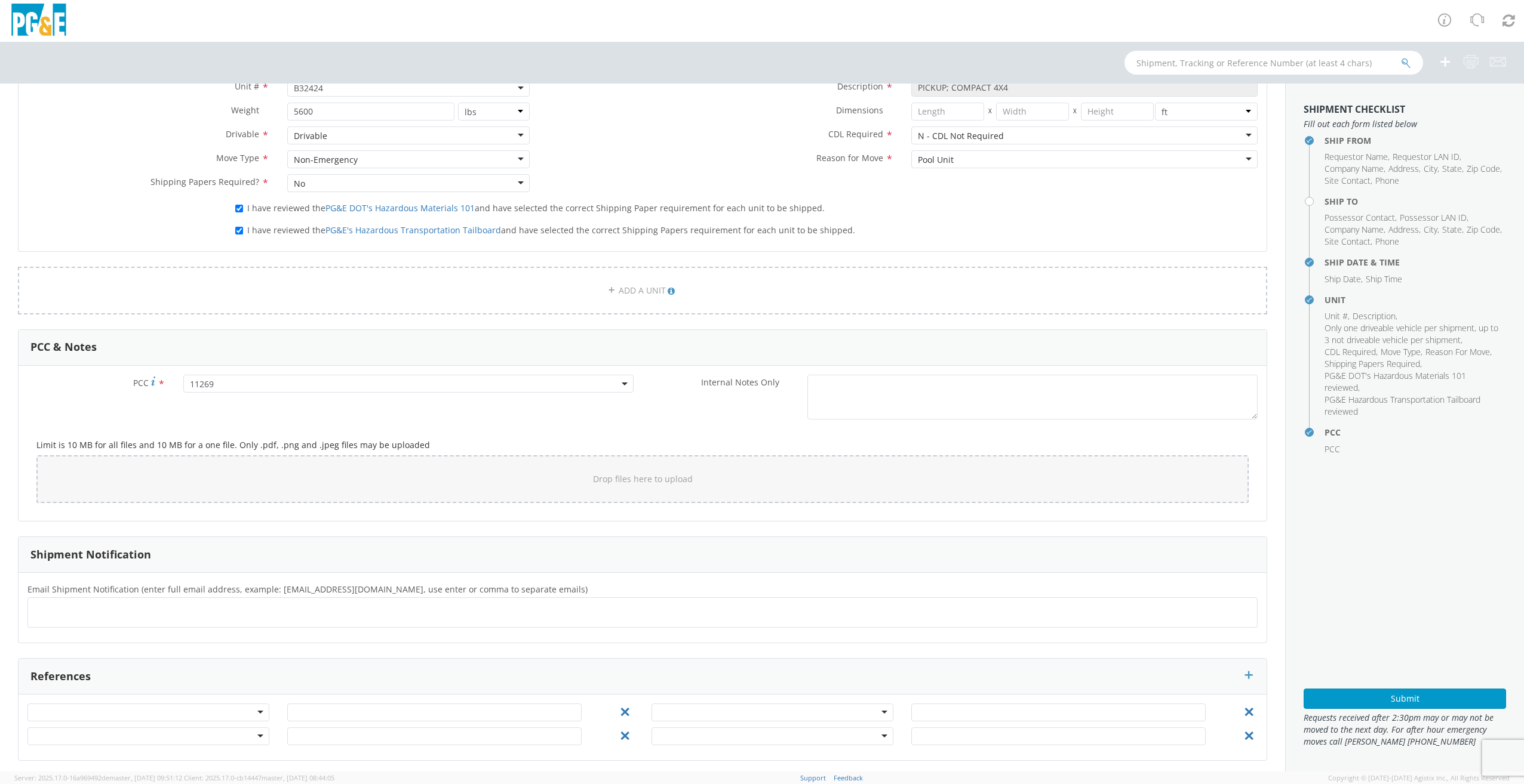
click at [229, 604] on ul at bounding box center [642, 612] width 1219 height 20
type input "[EMAIL_ADDRESS][DOMAIN_NAME]"
click at [1320, 695] on button "Submit" at bounding box center [1404, 699] width 202 height 20
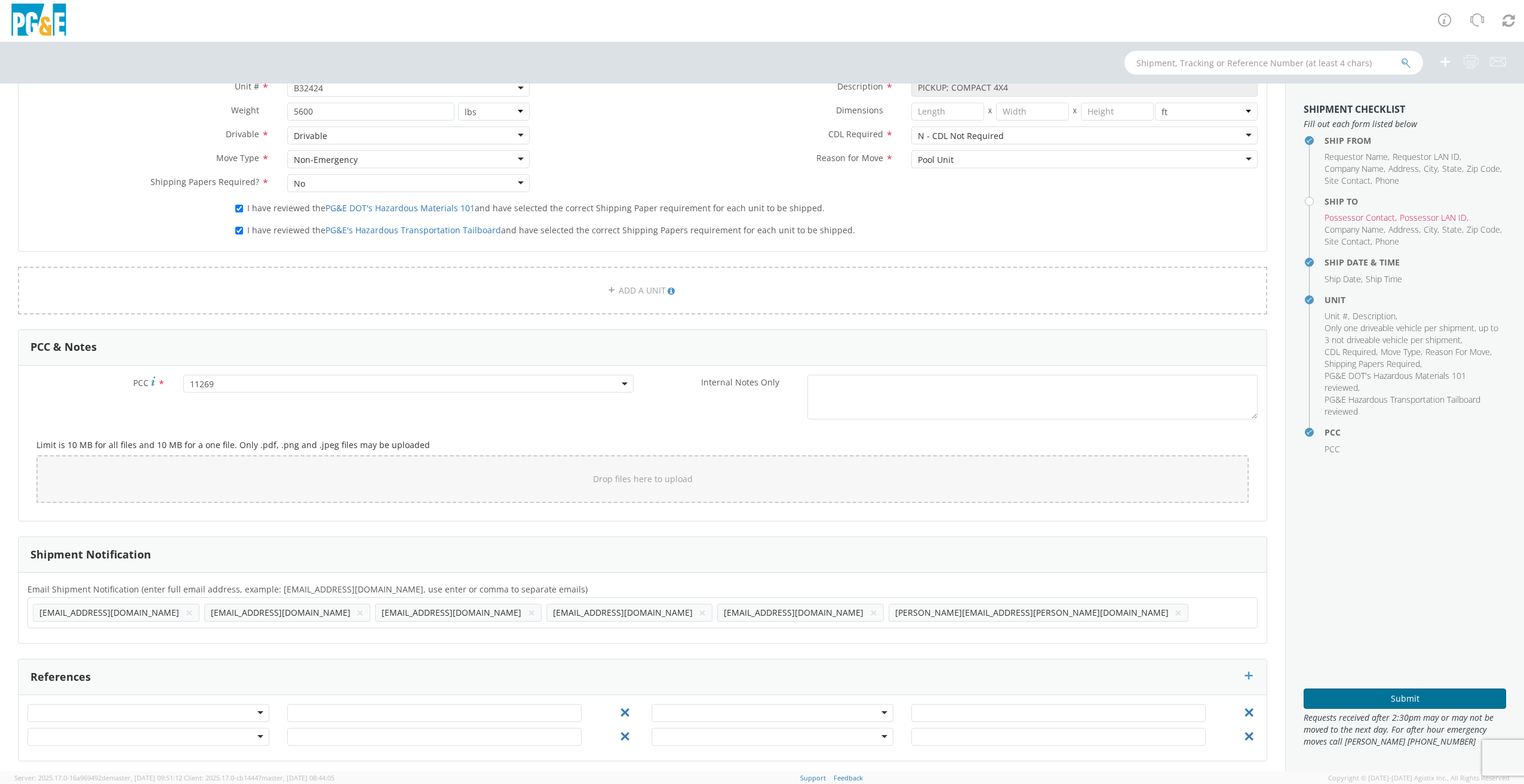
click at [1387, 699] on button "Submit" at bounding box center [1404, 699] width 202 height 20
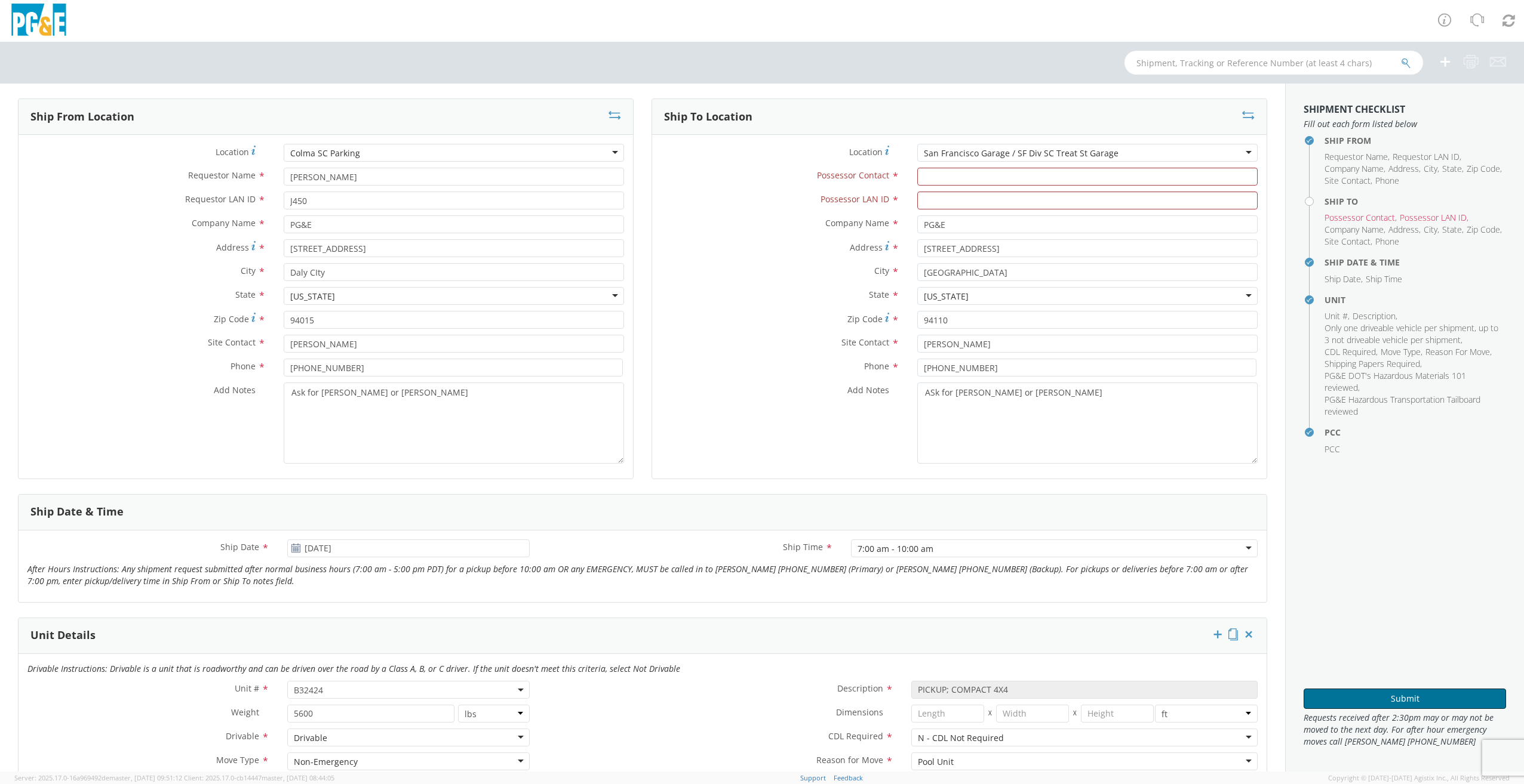
scroll to position [0, 0]
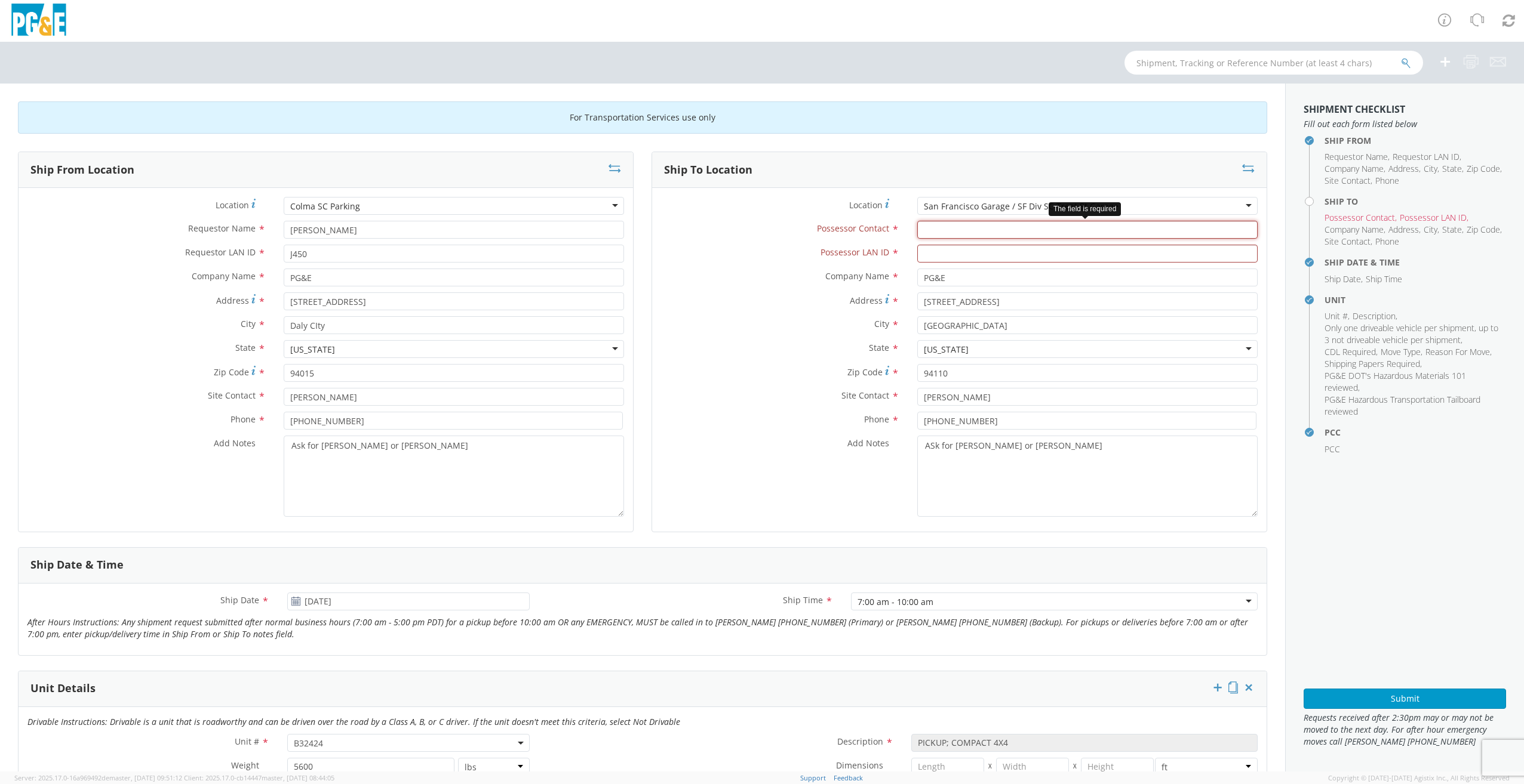
click at [927, 226] on input "Possessor Contact *" at bounding box center [1087, 230] width 340 height 18
type input "j"
type input "[PERSON_NAME]"
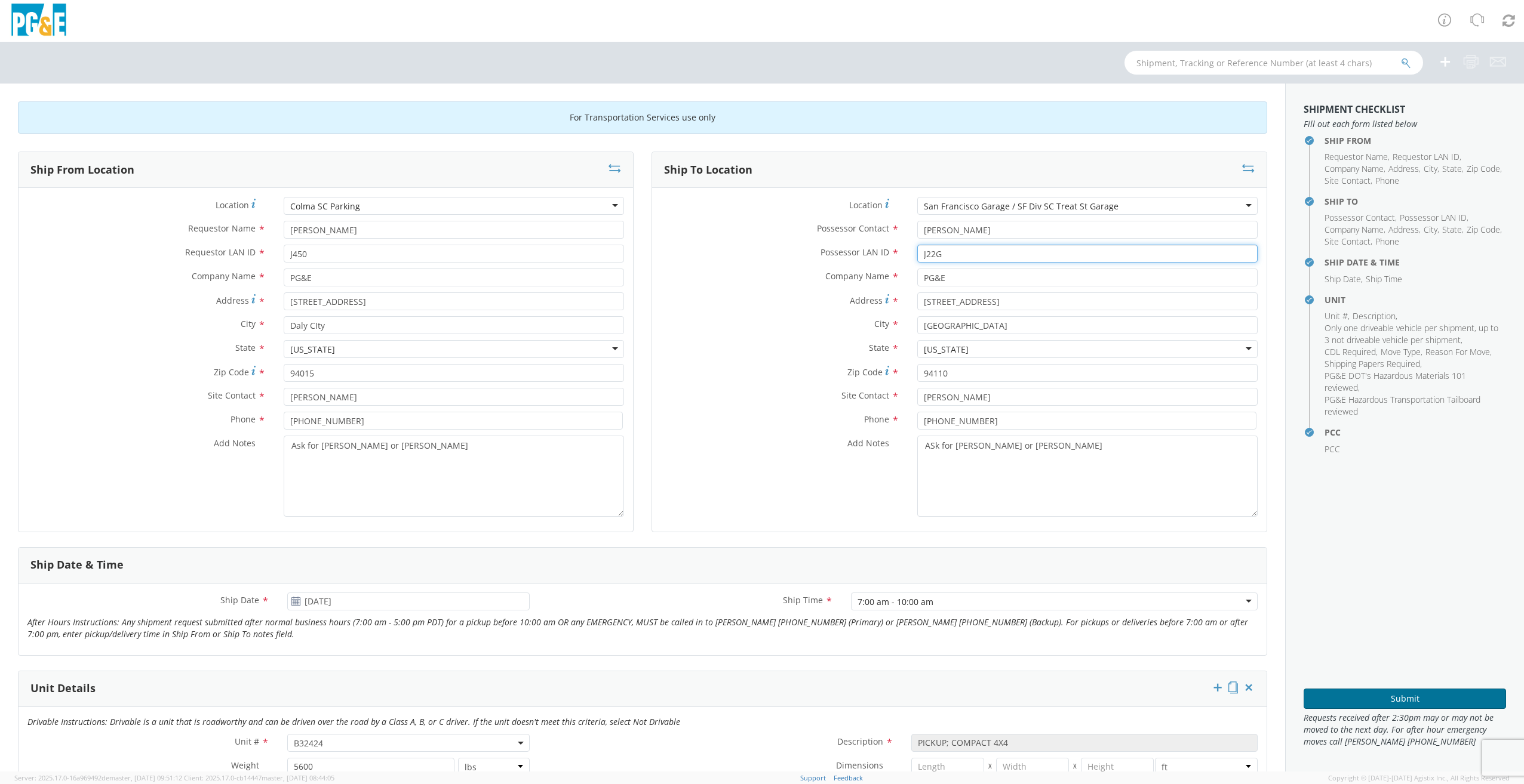
type input "J22G"
click at [1399, 695] on button "Submit" at bounding box center [1404, 699] width 202 height 20
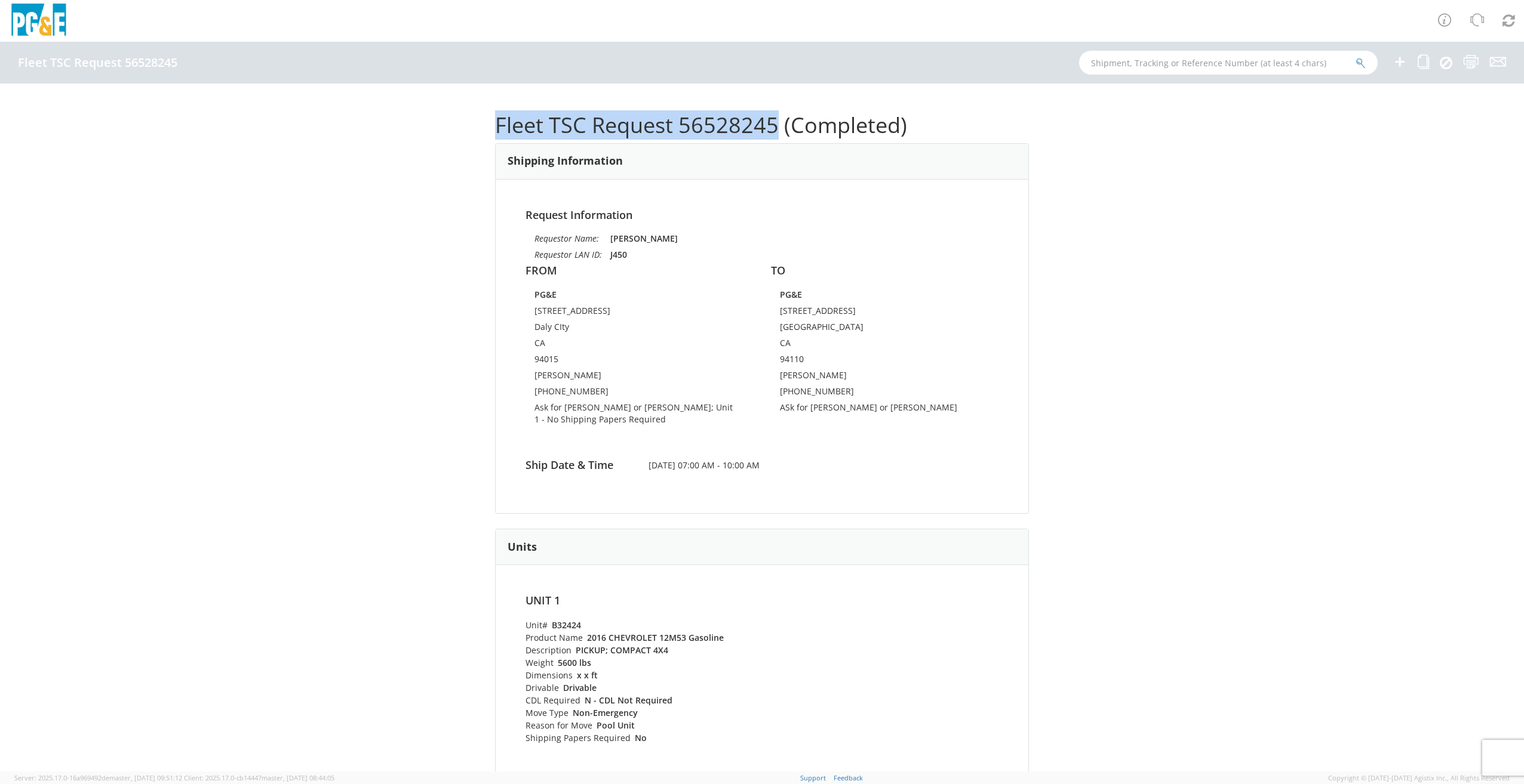
drag, startPoint x: 490, startPoint y: 121, endPoint x: 772, endPoint y: 113, distance: 282.1
click at [772, 113] on h1 "Fleet TSC Request 56528245 (Completed)" at bounding box center [762, 125] width 534 height 24
drag, startPoint x: 772, startPoint y: 113, endPoint x: 747, endPoint y: 122, distance: 26.6
copy h1 "Fleet TSC Request 56528245"
